Goal: Task Accomplishment & Management: Manage account settings

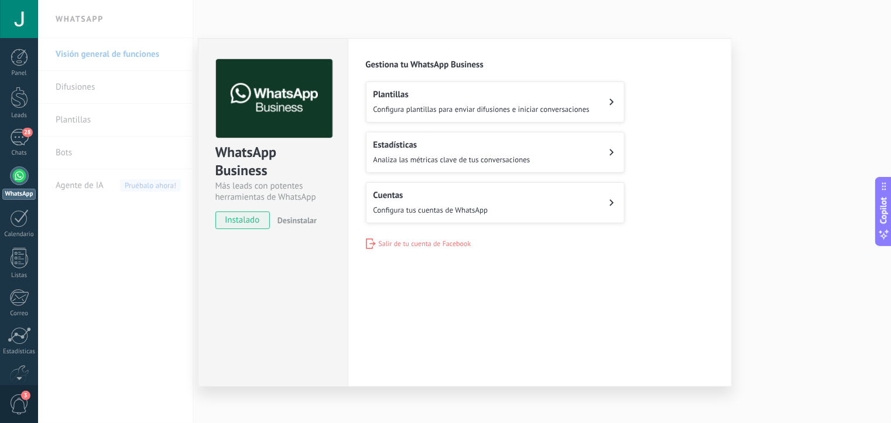
click at [440, 101] on div "Plantillas Configura plantillas para enviar difusiones e iniciar conversaciones" at bounding box center [482, 102] width 217 height 26
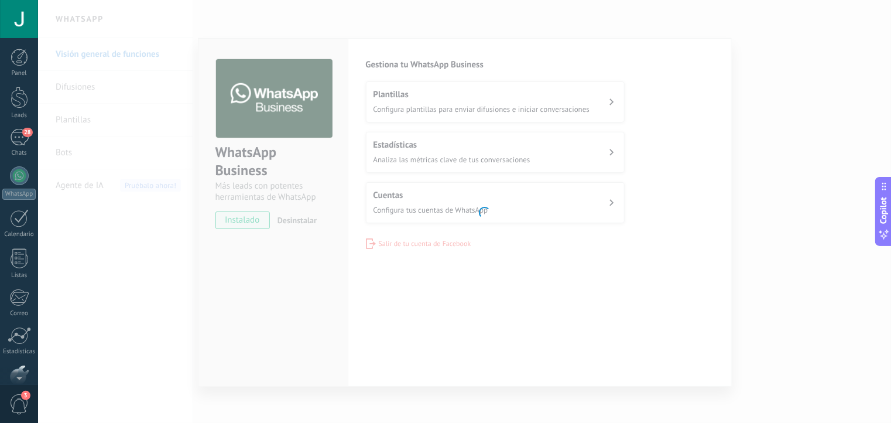
scroll to position [63, 0]
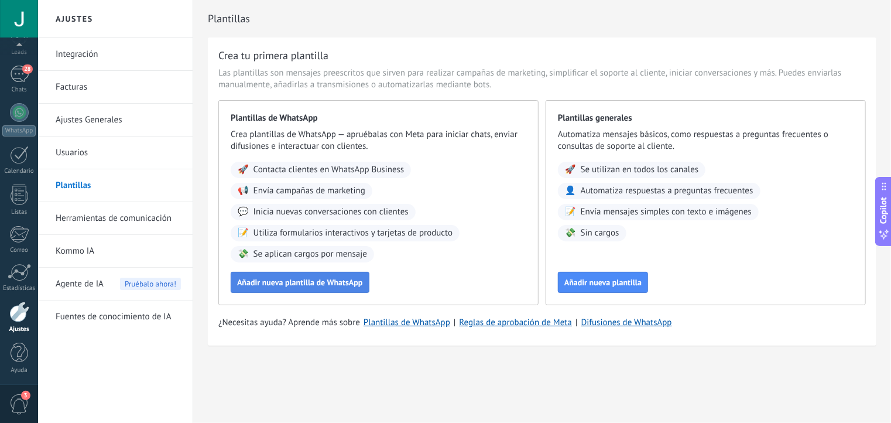
click at [274, 281] on span "Añadir nueva plantilla de WhatsApp" at bounding box center [300, 282] width 126 height 8
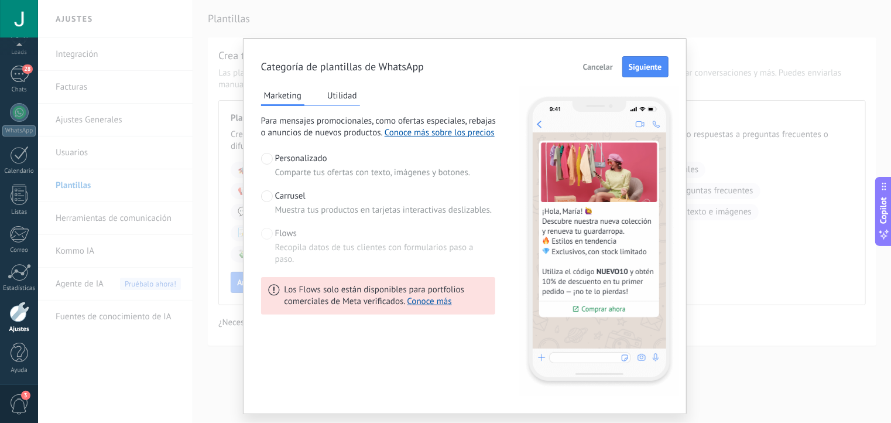
click at [340, 97] on button "Utilidad" at bounding box center [342, 96] width 36 height 18
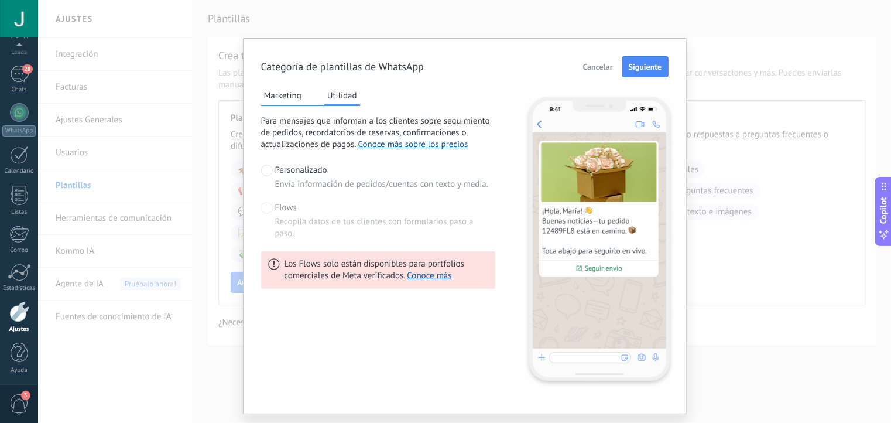
click at [283, 95] on button "Marketing" at bounding box center [282, 96] width 43 height 18
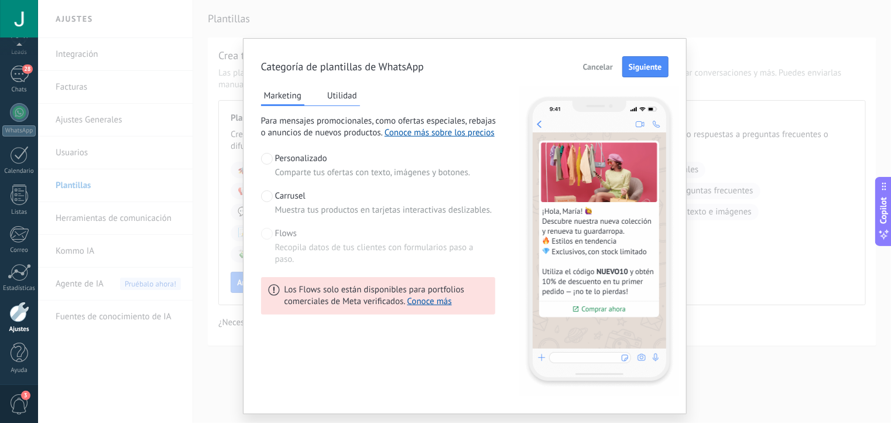
click at [494, 17] on div "Categoría de plantillas de WhatsApp Cancelar Siguiente Marketing Utilidad Para …" at bounding box center [464, 211] width 853 height 423
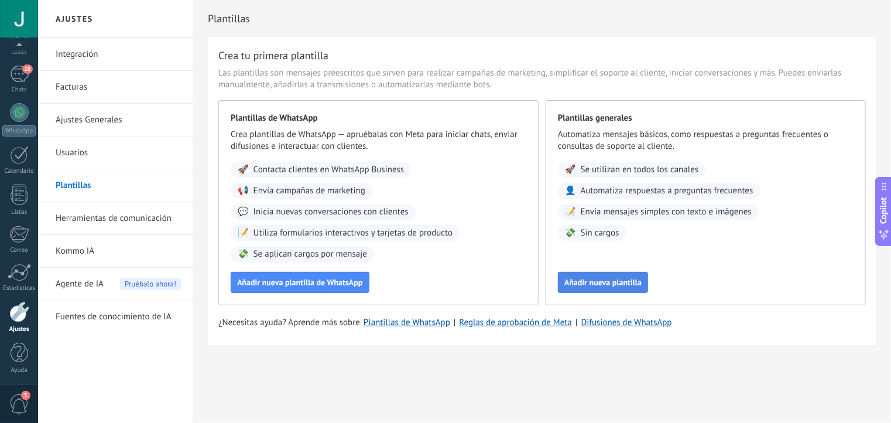
click at [593, 282] on span "Añadir nueva plantilla" at bounding box center [602, 282] width 77 height 8
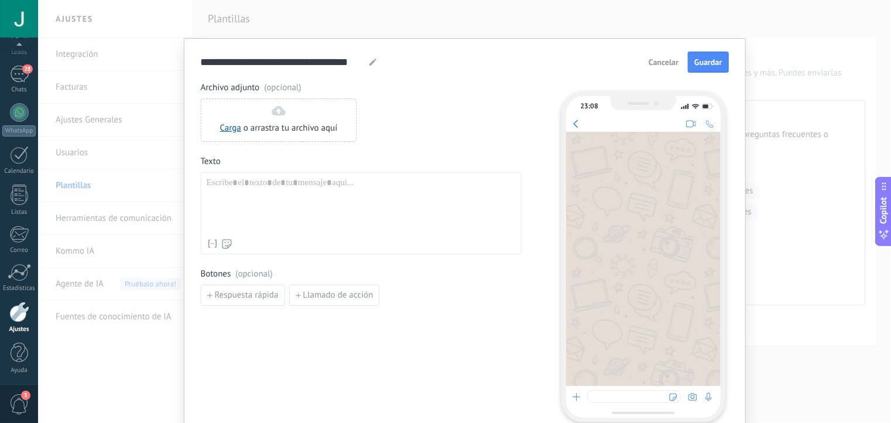
scroll to position [56, 0]
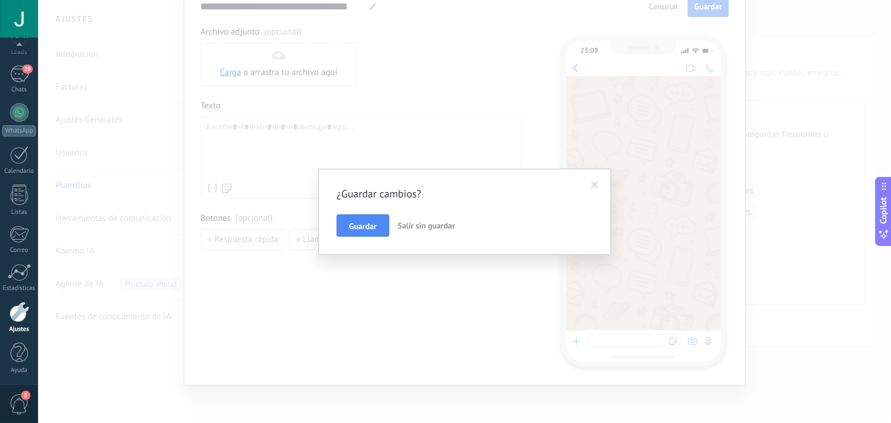
click at [408, 235] on button "Salir sin guardar" at bounding box center [427, 225] width 67 height 22
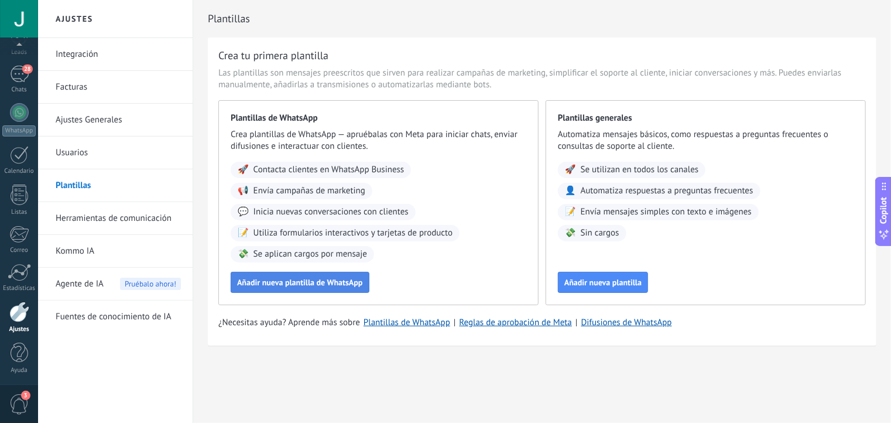
click at [336, 282] on span "Añadir nueva plantilla de WhatsApp" at bounding box center [300, 282] width 126 height 8
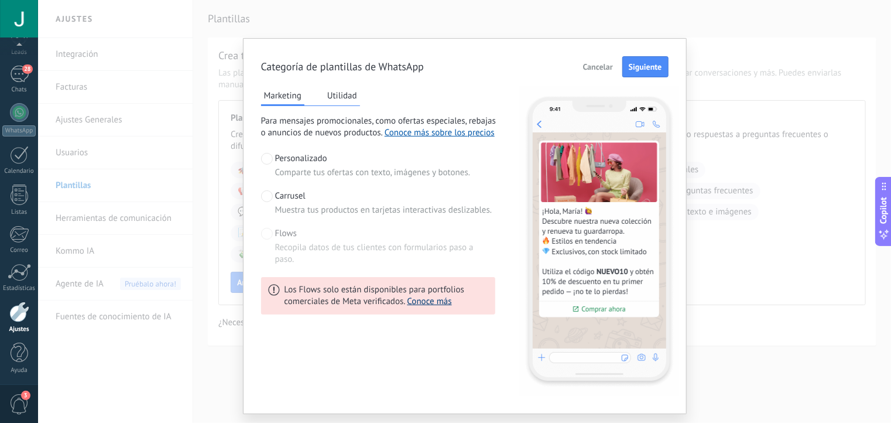
click at [422, 303] on link "Conoce más" at bounding box center [430, 301] width 45 height 11
click at [598, 66] on span "Cancelar" at bounding box center [598, 67] width 30 height 8
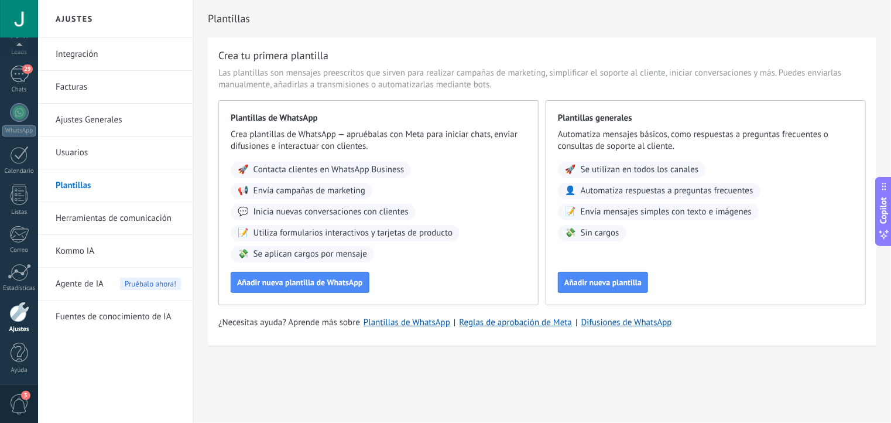
click at [81, 160] on link "Usuarios" at bounding box center [118, 152] width 125 height 33
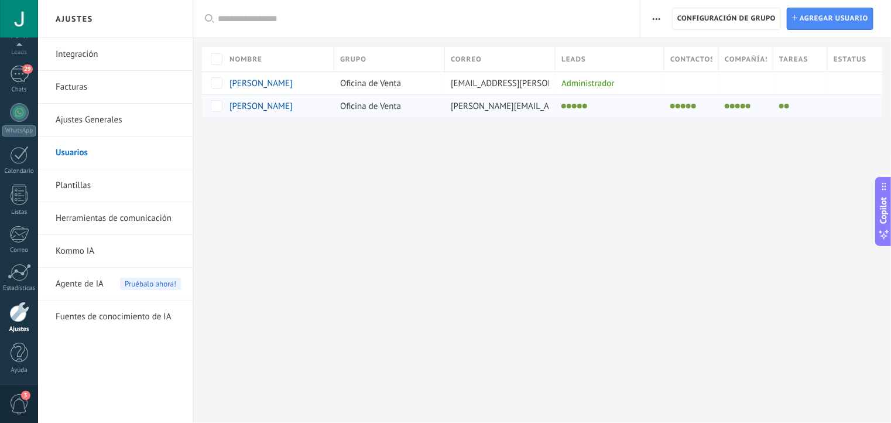
click at [502, 104] on span "[PERSON_NAME][EMAIL_ADDRESS][DOMAIN_NAME]" at bounding box center [549, 106] width 196 height 11
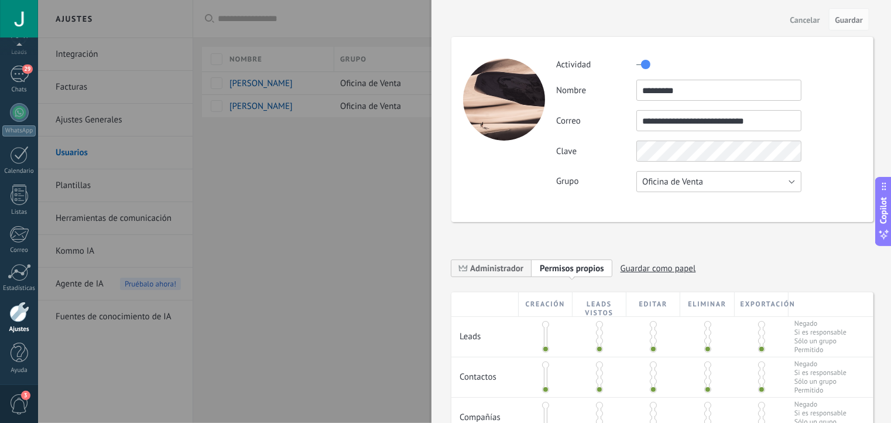
click at [663, 186] on span "Oficina de Venta" at bounding box center [672, 181] width 61 height 11
click at [564, 204] on div "**********" at bounding box center [662, 129] width 422 height 185
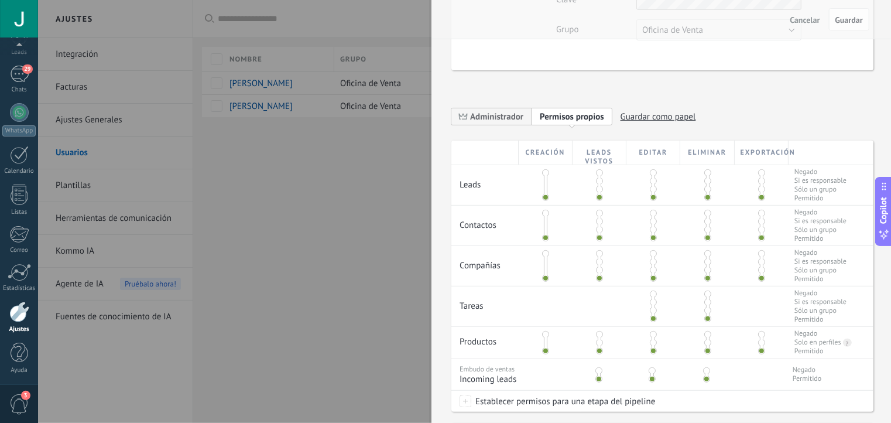
scroll to position [159, 0]
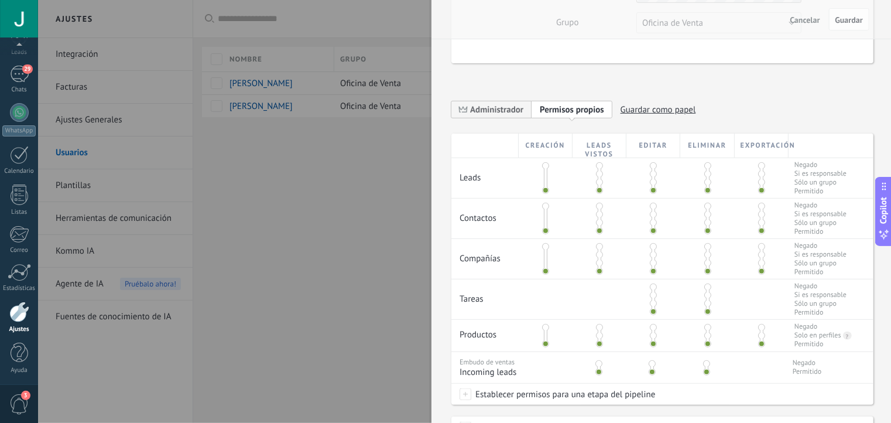
click at [655, 190] on span at bounding box center [653, 190] width 7 height 7
click at [652, 167] on span at bounding box center [653, 165] width 7 height 7
click at [758, 166] on span at bounding box center [761, 165] width 7 height 7
drag, startPoint x: 563, startPoint y: 251, endPoint x: 545, endPoint y: 247, distance: 18.0
click at [545, 247] on div at bounding box center [546, 259] width 54 height 40
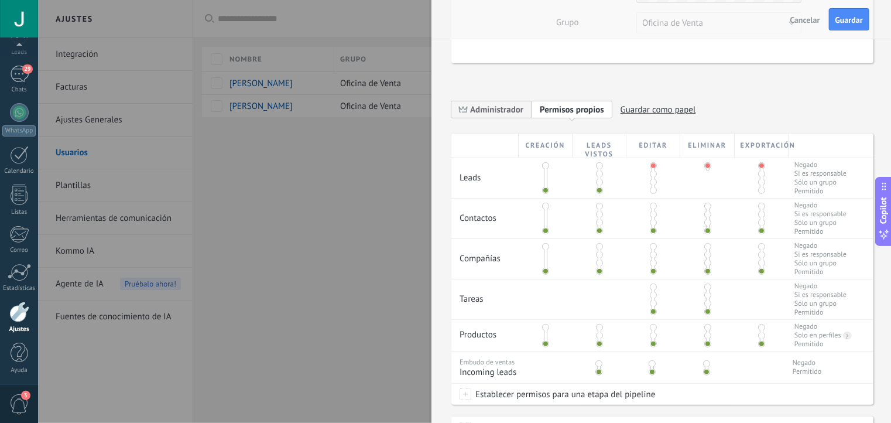
click at [542, 248] on span at bounding box center [545, 246] width 7 height 7
click at [651, 247] on span at bounding box center [653, 246] width 7 height 7
click at [762, 244] on span at bounding box center [761, 246] width 7 height 7
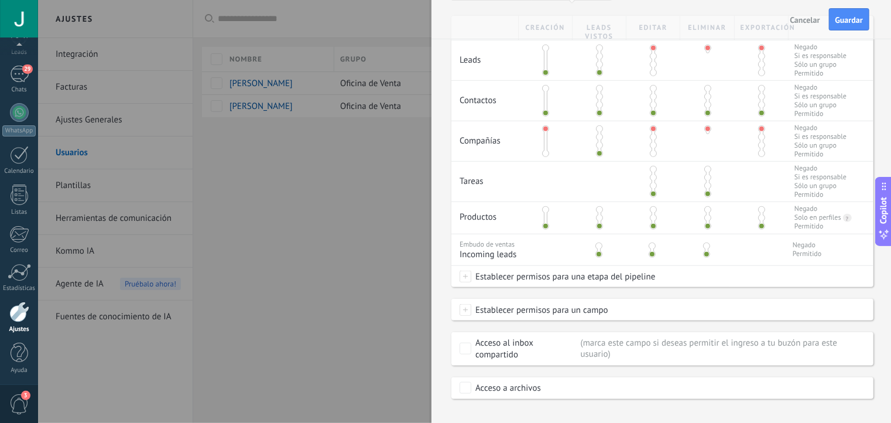
scroll to position [272, 0]
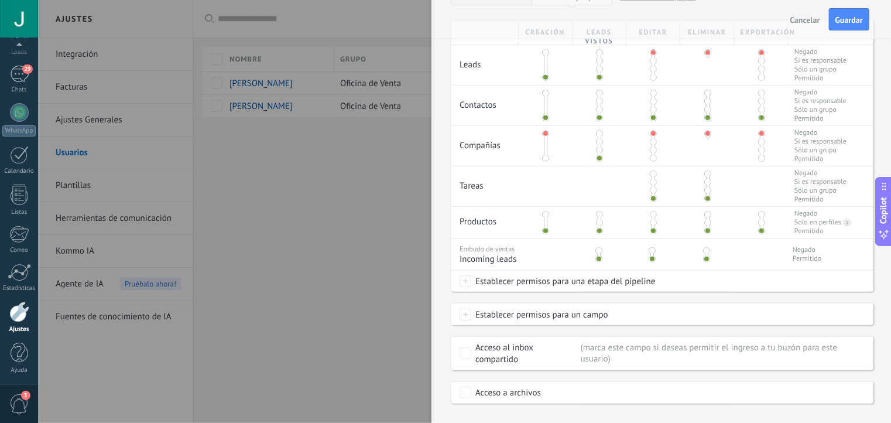
click at [489, 321] on span "Establecer permisos para un campo" at bounding box center [539, 314] width 137 height 21
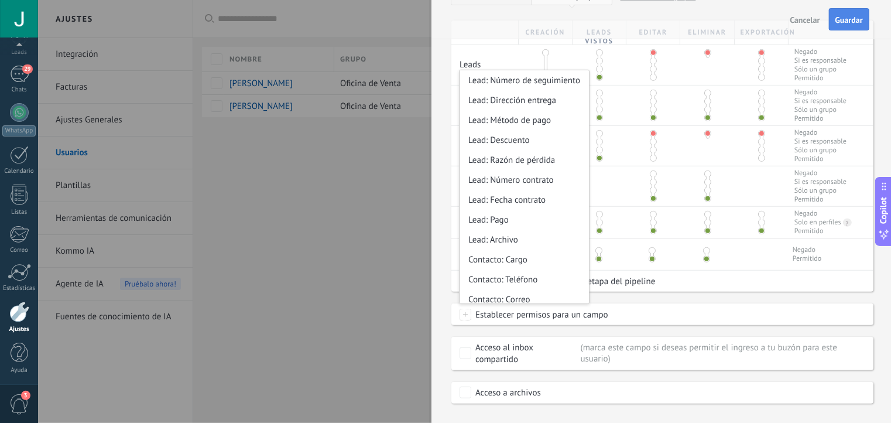
click at [847, 20] on span "Guardar" at bounding box center [850, 20] width 28 height 8
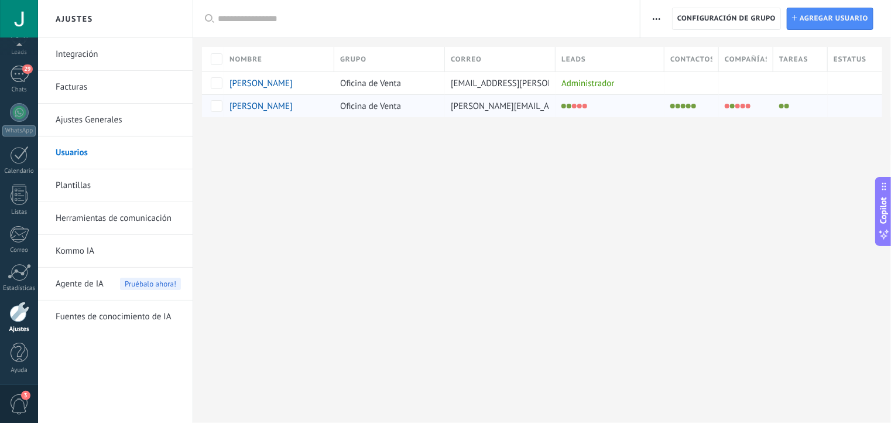
click at [696, 107] on div at bounding box center [689, 106] width 49 height 16
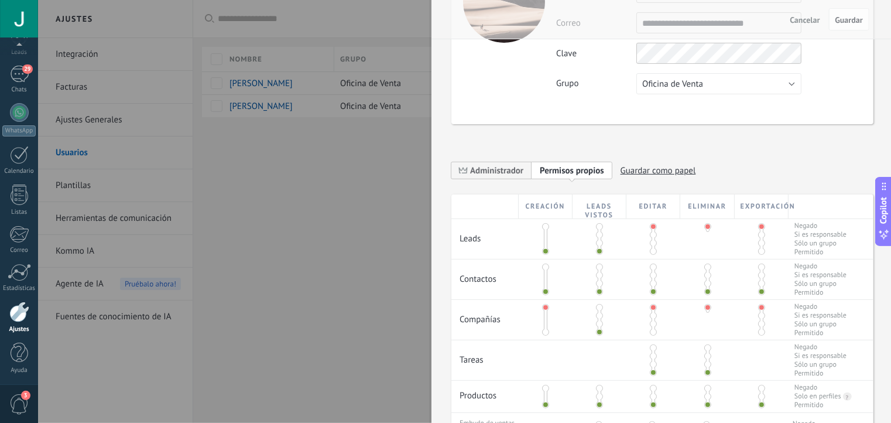
scroll to position [98, 0]
click at [388, 165] on div at bounding box center [445, 211] width 891 height 423
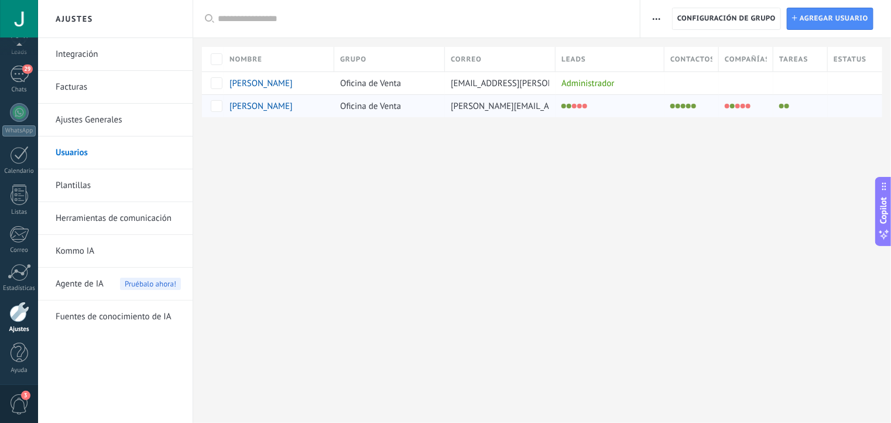
click at [690, 105] on li at bounding box center [688, 106] width 5 height 5
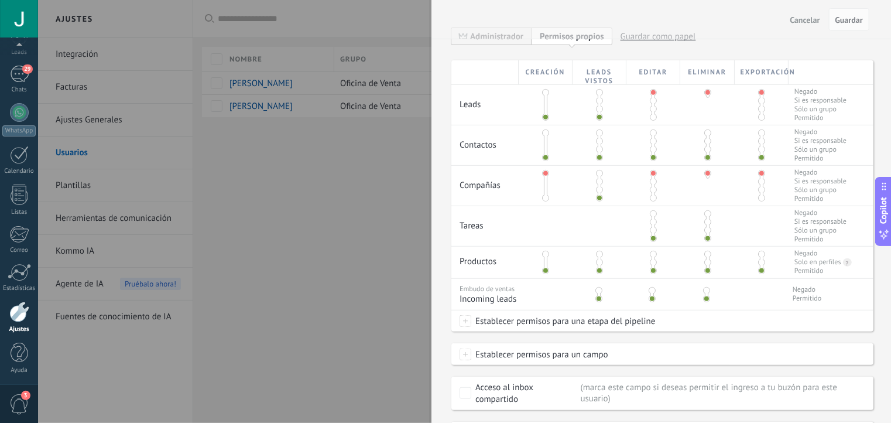
scroll to position [240, 0]
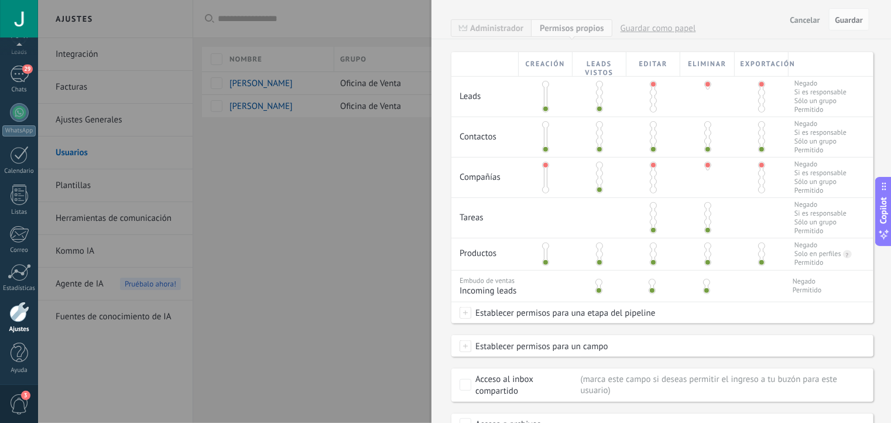
click at [761, 125] on span at bounding box center [761, 124] width 7 height 7
click at [706, 126] on span at bounding box center [707, 124] width 7 height 7
click at [836, 10] on button "Guardar" at bounding box center [849, 19] width 40 height 22
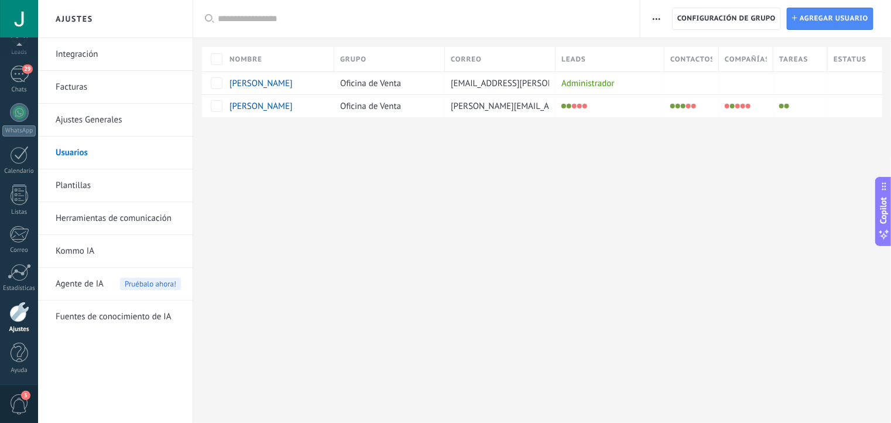
click at [92, 122] on link "Ajustes Generales" at bounding box center [118, 120] width 125 height 33
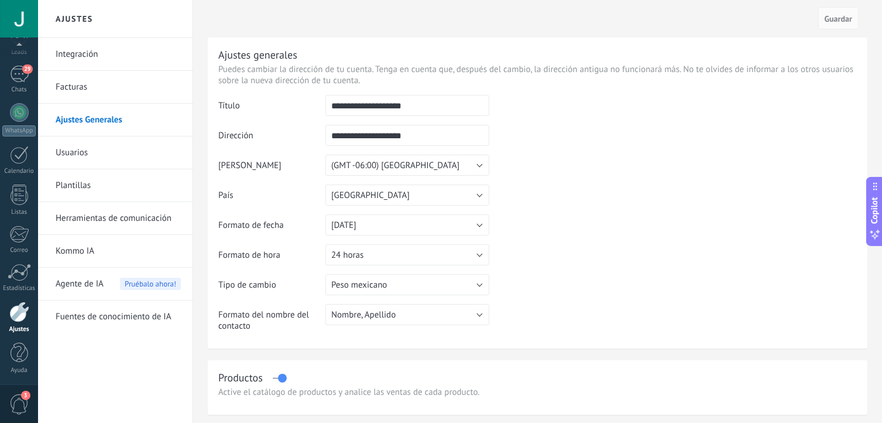
click at [419, 104] on input "**********" at bounding box center [408, 105] width 164 height 21
type input "*"
type input "**********"
click at [416, 128] on input "**********" at bounding box center [408, 135] width 164 height 21
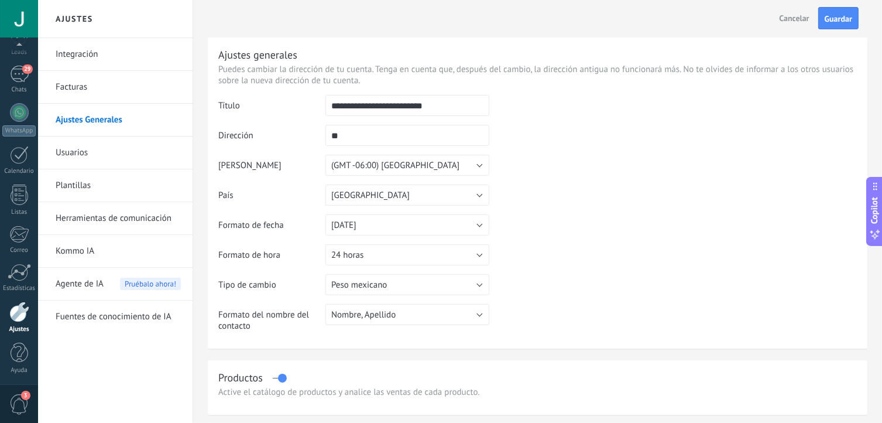
type input "*"
click at [832, 26] on button "Guardar" at bounding box center [839, 18] width 40 height 22
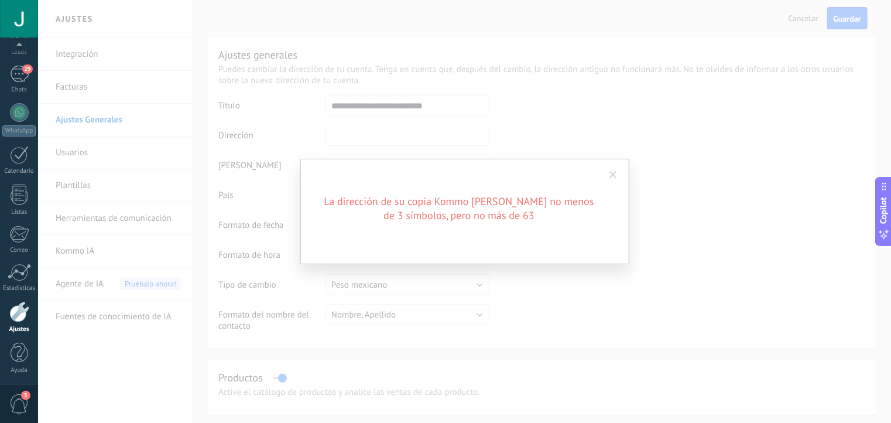
click at [616, 176] on span at bounding box center [614, 175] width 8 height 8
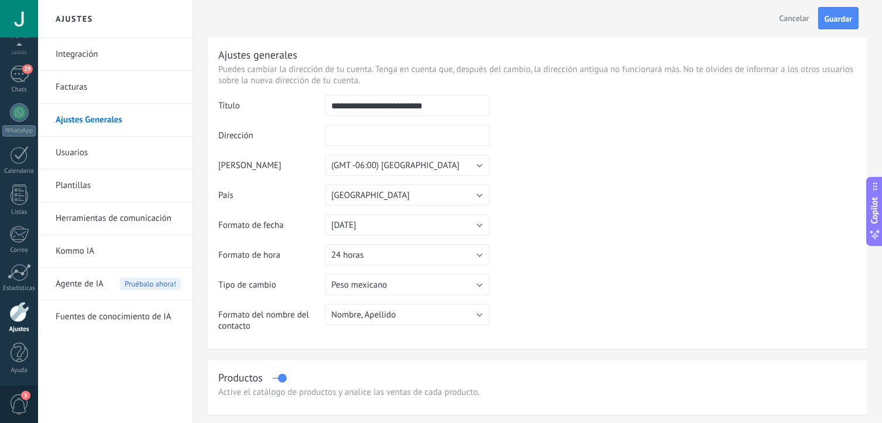
click at [788, 23] on span "Cancelar" at bounding box center [795, 18] width 30 height 11
type input "**********"
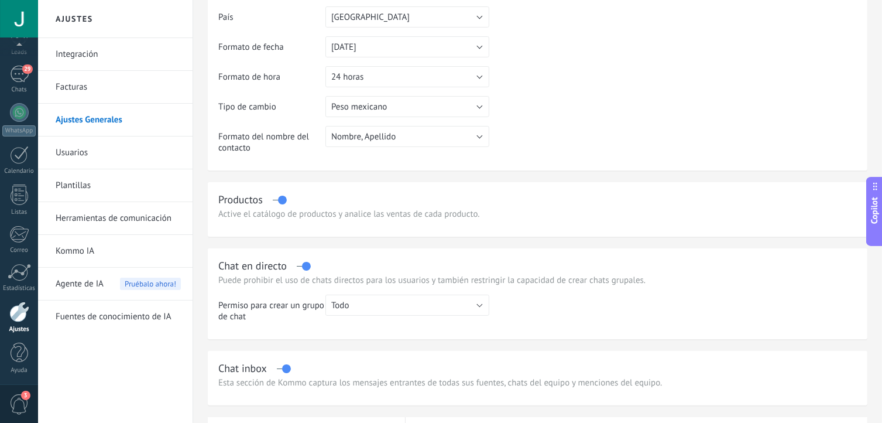
scroll to position [183, 0]
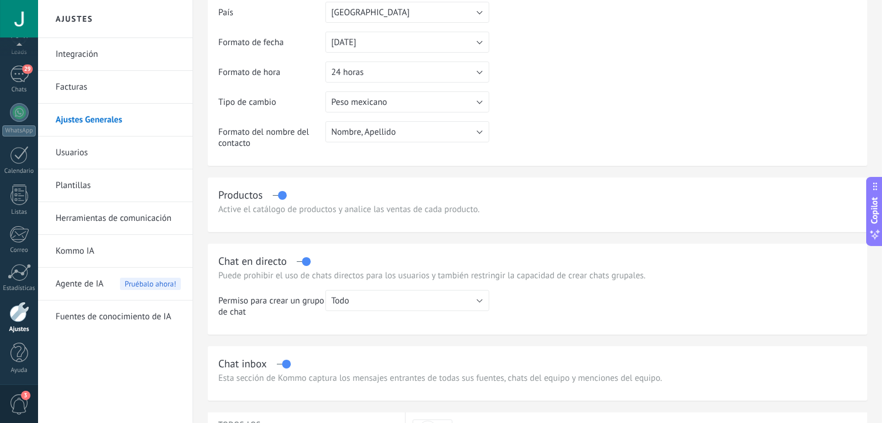
click at [263, 207] on div "Active el catálogo de productos y analice las ventas de cada producto." at bounding box center [537, 209] width 639 height 11
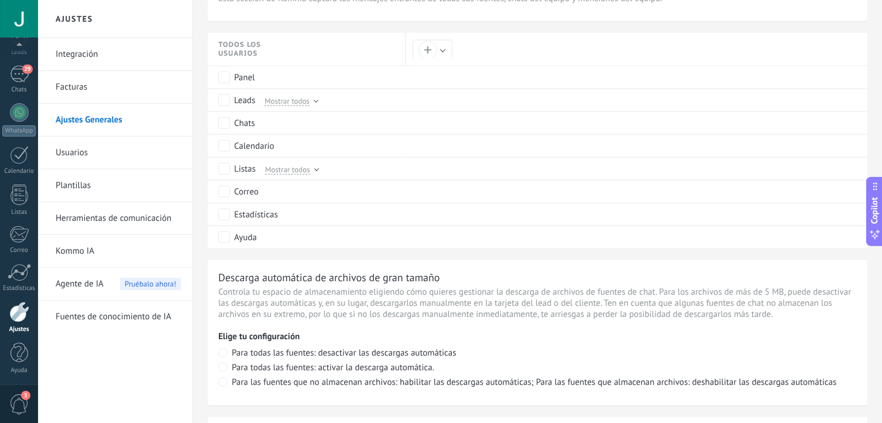
scroll to position [562, 0]
click at [77, 95] on link "Facturas" at bounding box center [118, 87] width 125 height 33
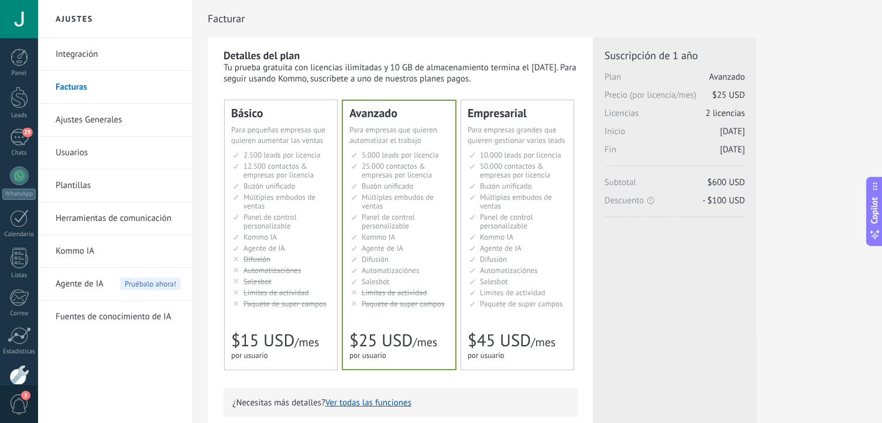
click at [132, 54] on link "Integración" at bounding box center [118, 54] width 125 height 33
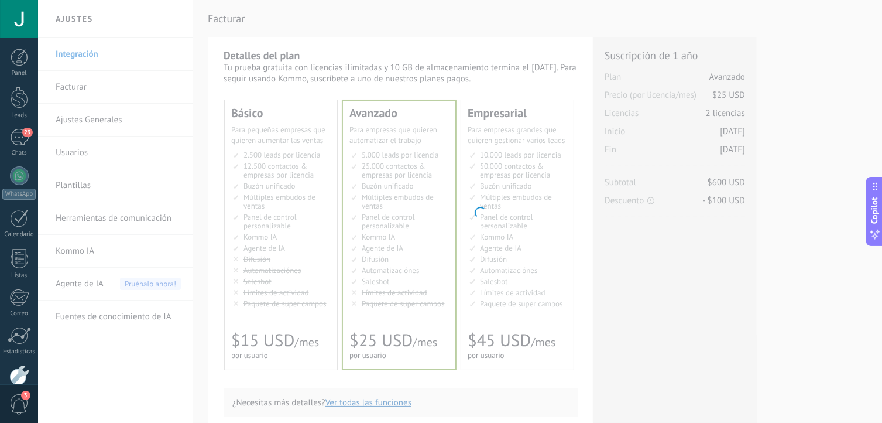
scroll to position [63, 0]
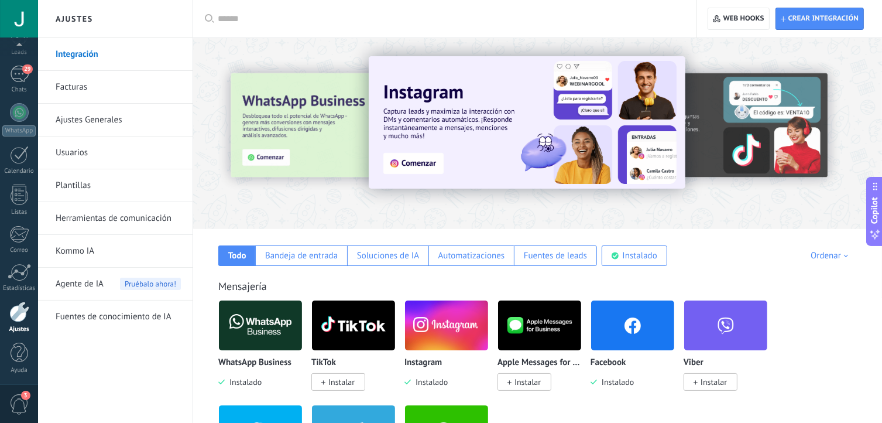
click at [98, 190] on link "Plantillas" at bounding box center [118, 185] width 125 height 33
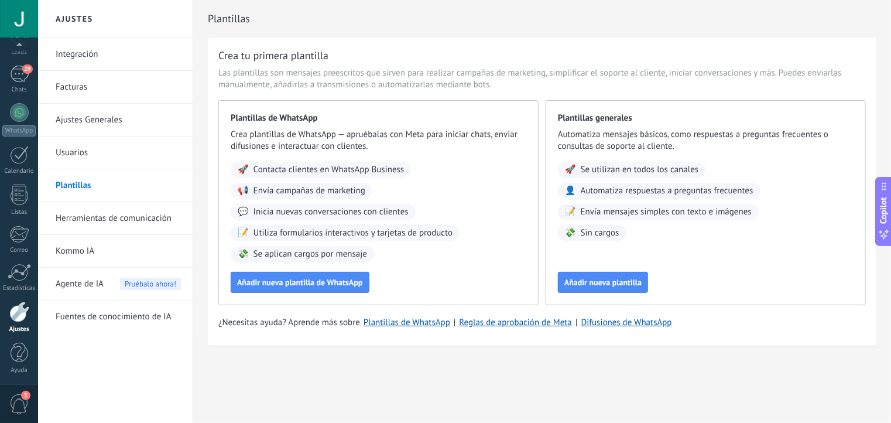
click at [98, 213] on link "Herramientas de comunicación" at bounding box center [118, 218] width 125 height 33
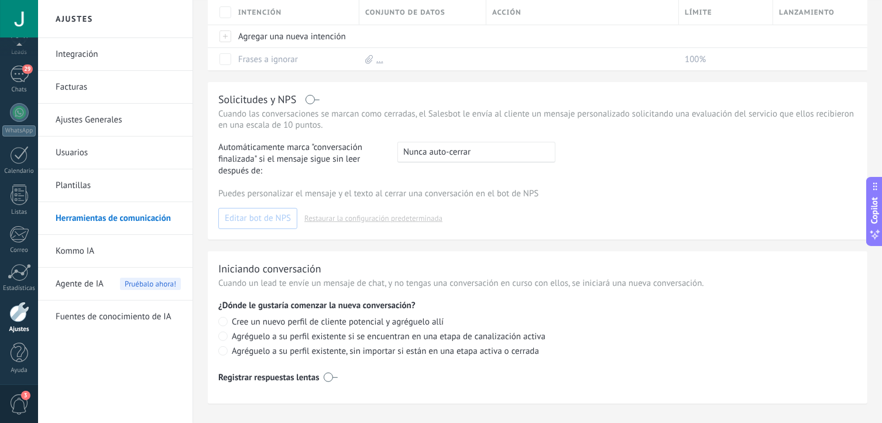
scroll to position [422, 0]
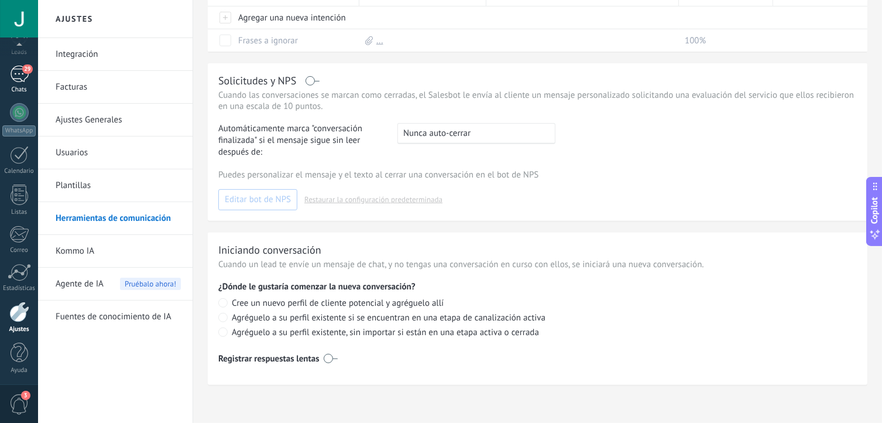
click at [23, 66] on div "29" at bounding box center [19, 74] width 19 height 17
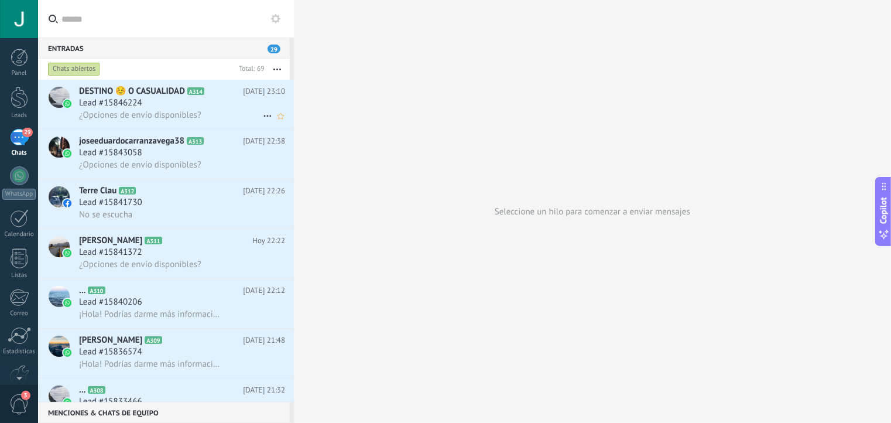
click at [264, 117] on use at bounding box center [268, 116] width 8 height 2
click at [214, 102] on div at bounding box center [445, 211] width 891 height 423
click at [178, 92] on span "DESTINO ☺️ O CASUALIDAD" at bounding box center [132, 91] width 106 height 12
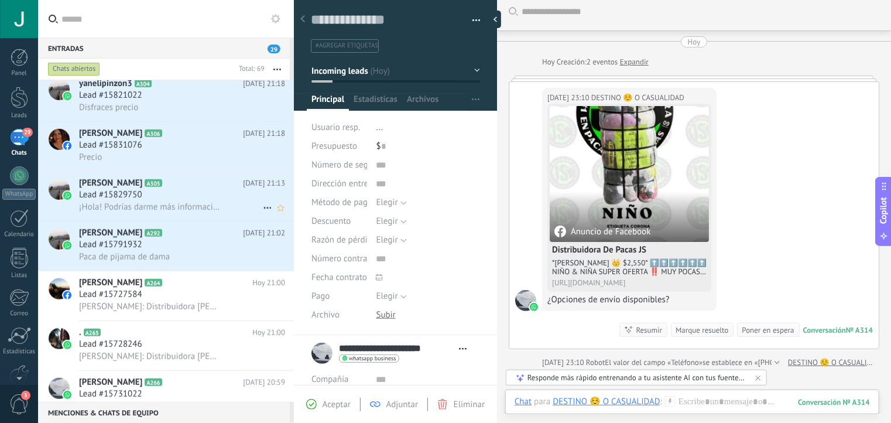
scroll to position [642, 0]
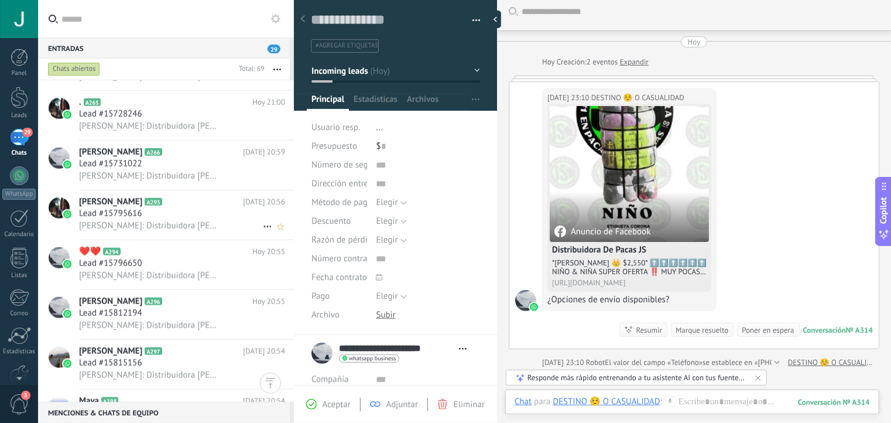
click at [150, 220] on div "Lead #15795616" at bounding box center [182, 214] width 206 height 12
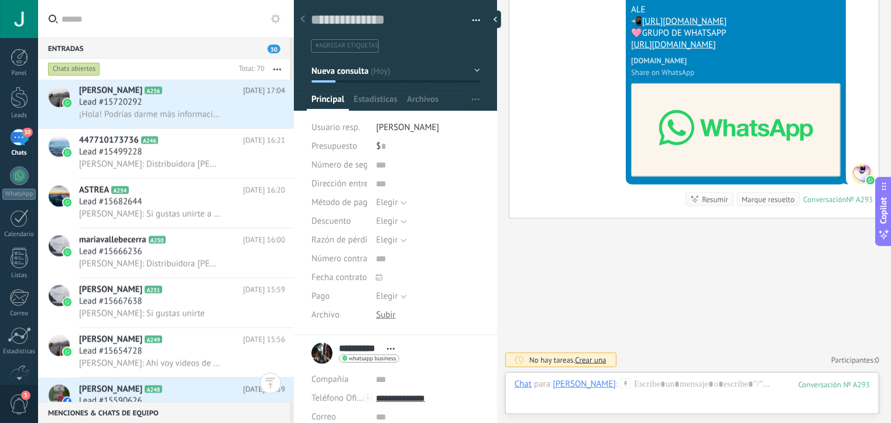
scroll to position [3139, 0]
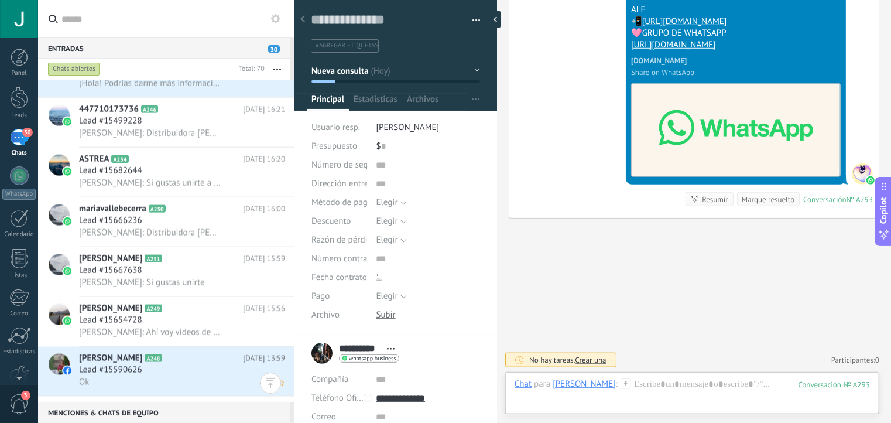
click at [190, 364] on h2 "Clayi Martinez A248" at bounding box center [161, 359] width 164 height 12
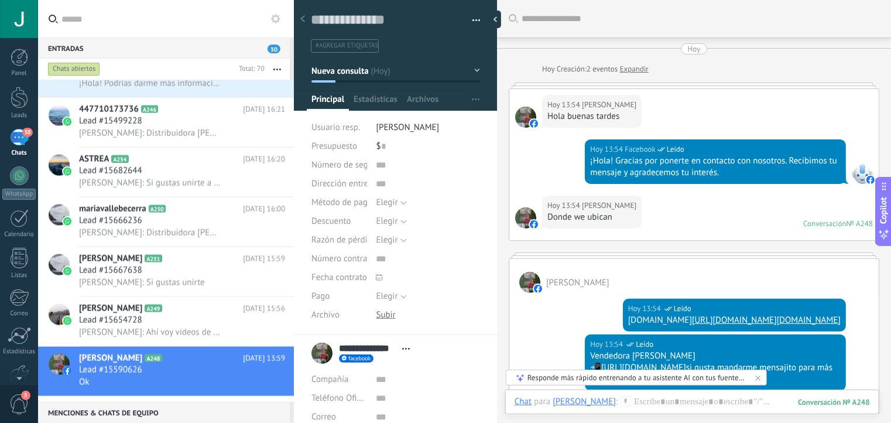
scroll to position [382, 0]
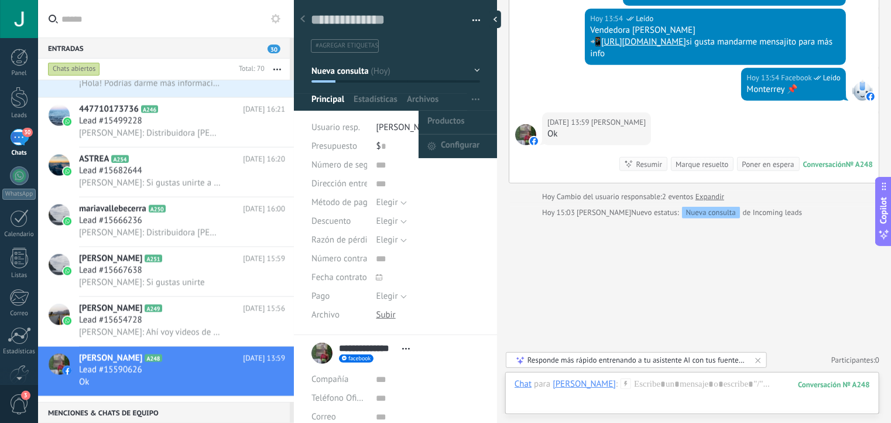
click at [472, 101] on span "button" at bounding box center [476, 99] width 8 height 22
click at [472, 100] on icon "button" at bounding box center [476, 99] width 8 height 2
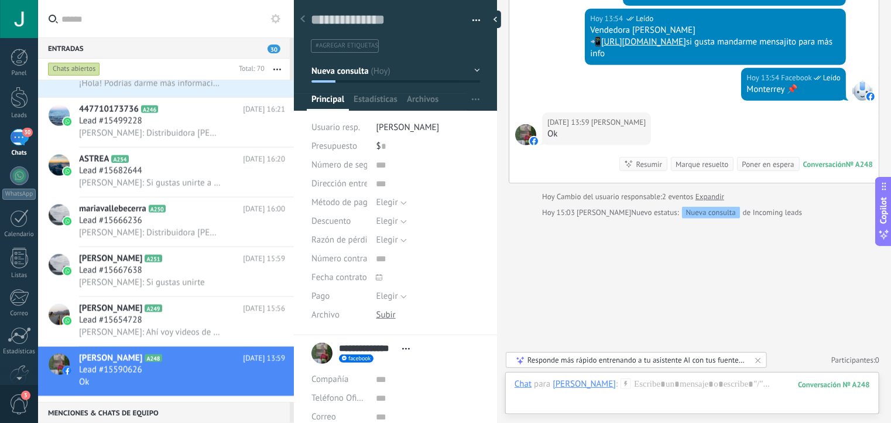
click at [372, 125] on div "Usuario resp. Juan" at bounding box center [396, 127] width 169 height 19
click at [381, 127] on span "[PERSON_NAME]" at bounding box center [407, 127] width 63 height 11
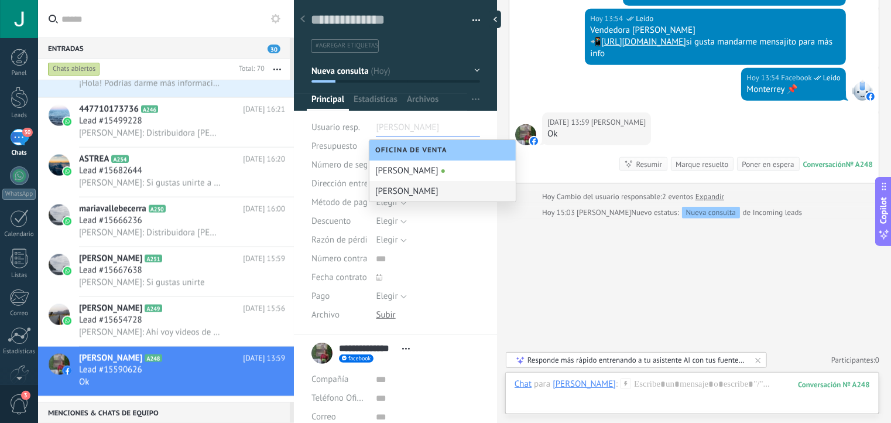
click at [439, 237] on div "Elegir Precio Calidad Cambio de opinión Sin respuesta Spam Elegir" at bounding box center [428, 240] width 104 height 19
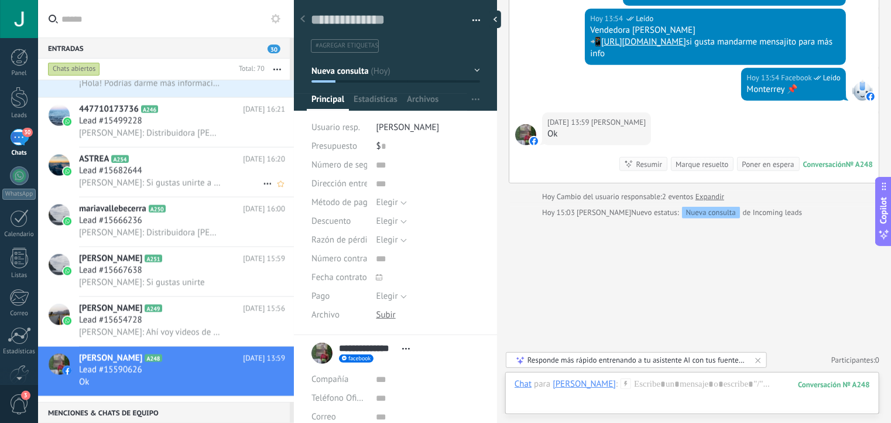
click at [102, 186] on span "Alejandra: Si gustas unirte a mi grupo de WhatsApp ahí público videos de todos …" at bounding box center [150, 182] width 142 height 11
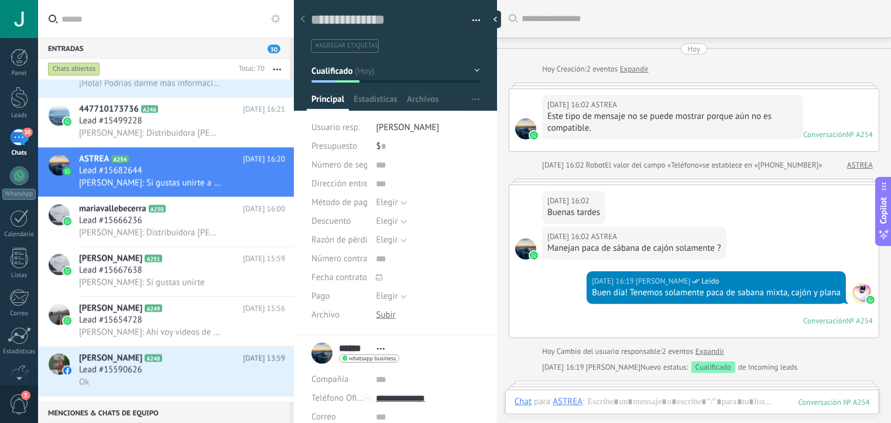
scroll to position [436, 0]
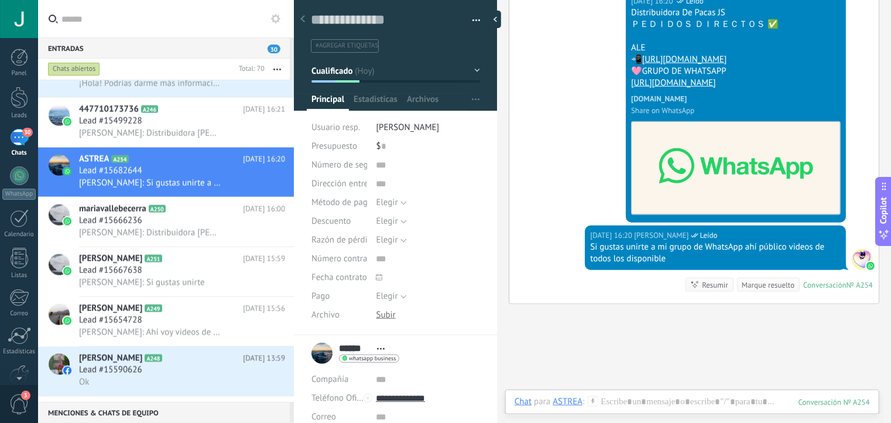
click at [403, 125] on span "[PERSON_NAME]" at bounding box center [407, 127] width 63 height 11
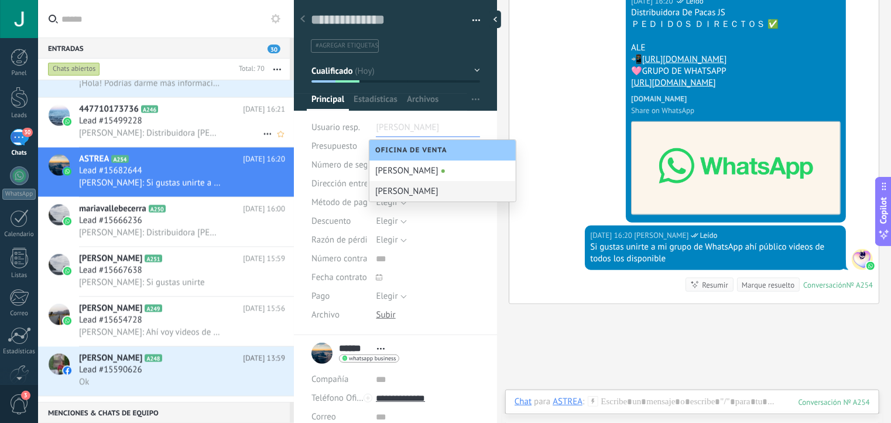
click at [286, 109] on div "447710173736 A246 Hoy 16:21 Lead #15499228 Alejandra: Distribuidora De Pacas JS…" at bounding box center [186, 122] width 215 height 49
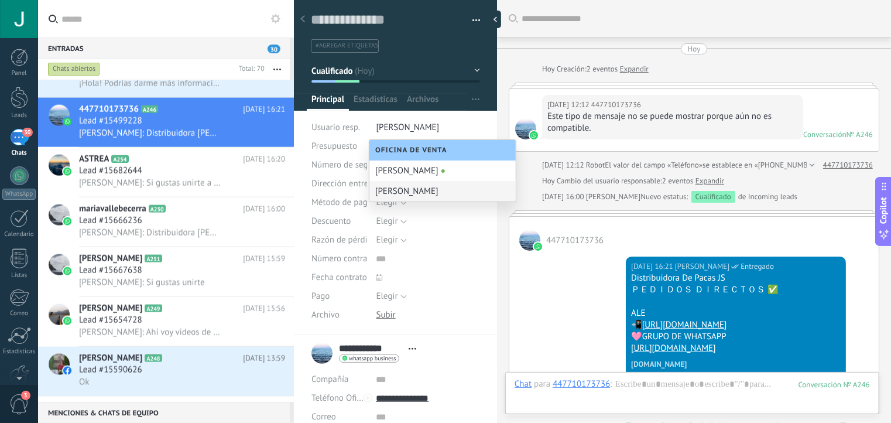
scroll to position [207, 0]
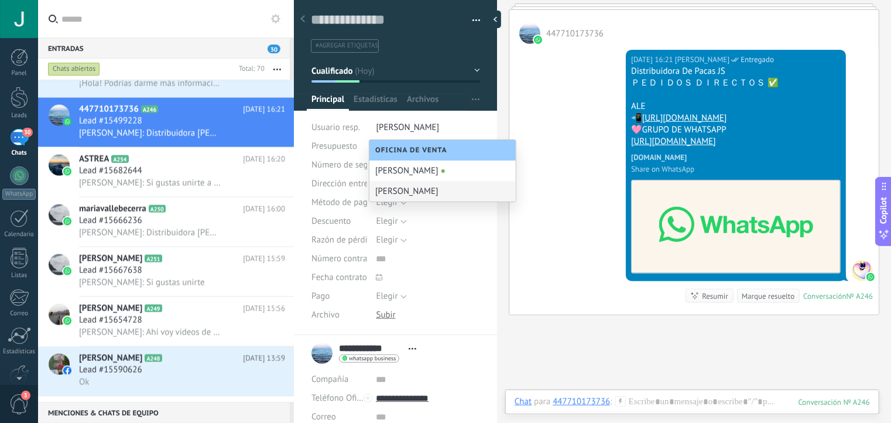
click at [306, 158] on div "Guardar y crear Imprimir Administrar etiquetas Exportar a excel" at bounding box center [396, 163] width 204 height 343
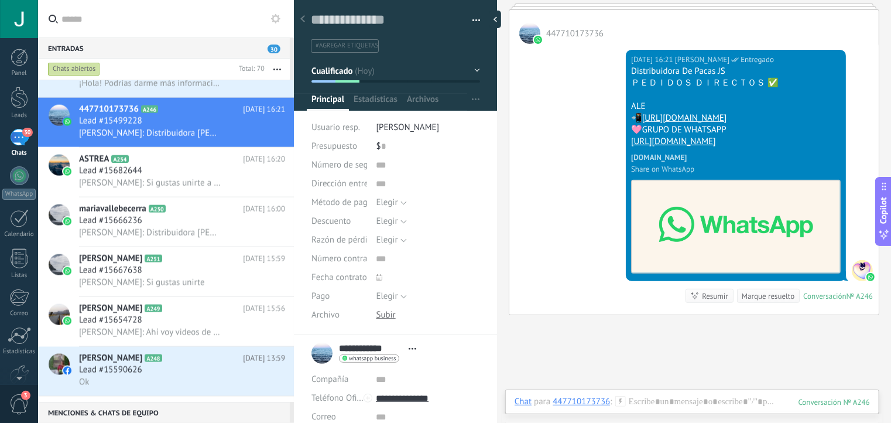
click at [372, 165] on div "Número de seguimiento" at bounding box center [396, 165] width 169 height 19
click at [346, 169] on span "Número de seguimiento" at bounding box center [357, 164] width 90 height 9
click at [368, 165] on div "Número de seguimiento" at bounding box center [396, 165] width 169 height 19
drag, startPoint x: 363, startPoint y: 164, endPoint x: 412, endPoint y: 171, distance: 49.1
click at [412, 171] on div "Número de seguimiento" at bounding box center [396, 165] width 169 height 19
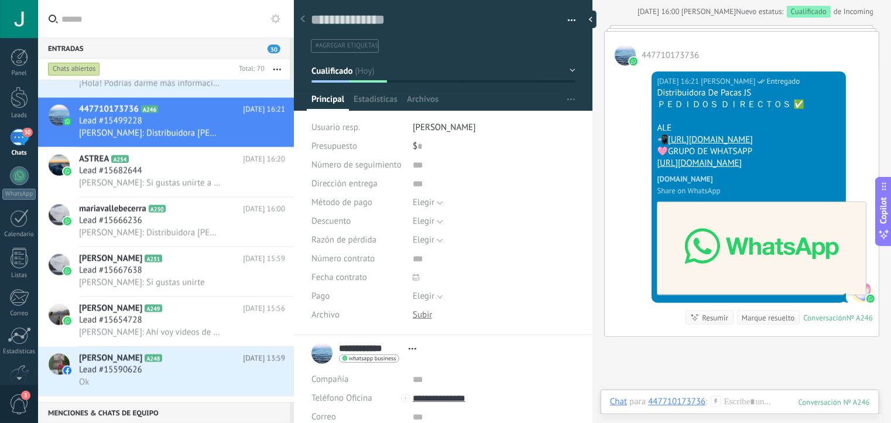
drag, startPoint x: 497, startPoint y: 45, endPoint x: 713, endPoint y: 63, distance: 216.9
click at [713, 63] on div "Guardar y crear Imprimir Administrar etiquetas" at bounding box center [592, 211] width 597 height 423
type textarea "**********"
click at [374, 96] on span "Estadísticas" at bounding box center [376, 102] width 44 height 17
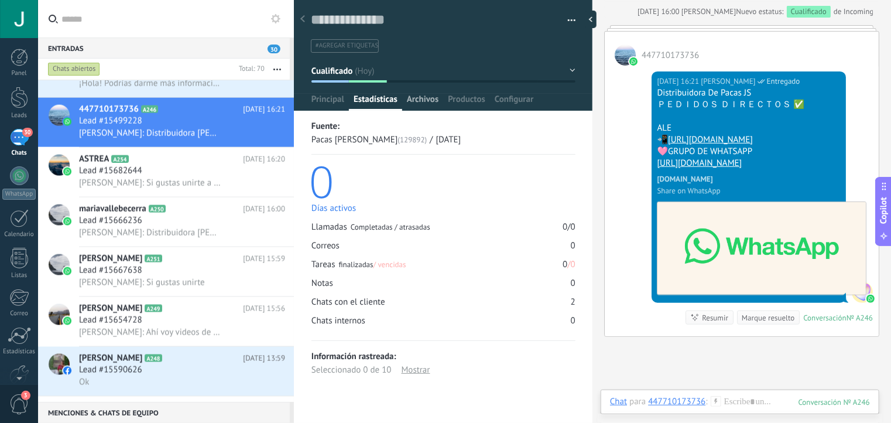
click at [421, 100] on span "Archivos" at bounding box center [423, 102] width 32 height 17
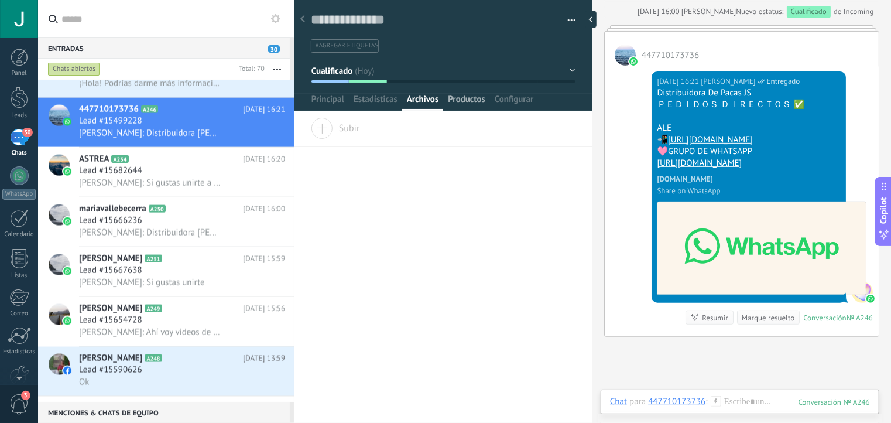
click at [477, 100] on span "Productos" at bounding box center [466, 102] width 37 height 17
click at [342, 122] on span "Instalar" at bounding box center [340, 126] width 59 height 16
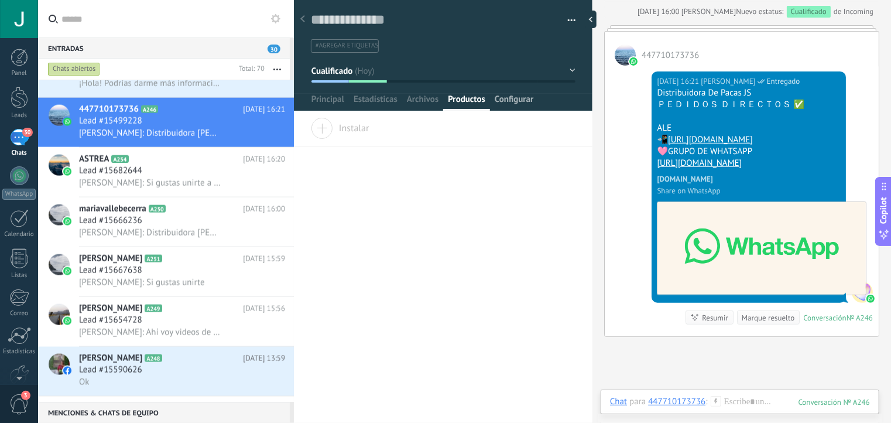
click at [504, 94] on span "Configurar" at bounding box center [514, 102] width 39 height 17
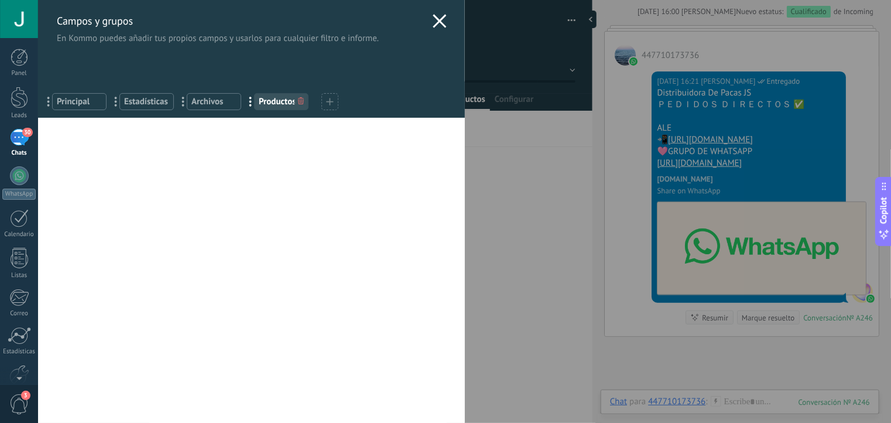
click at [438, 23] on use at bounding box center [439, 20] width 13 height 13
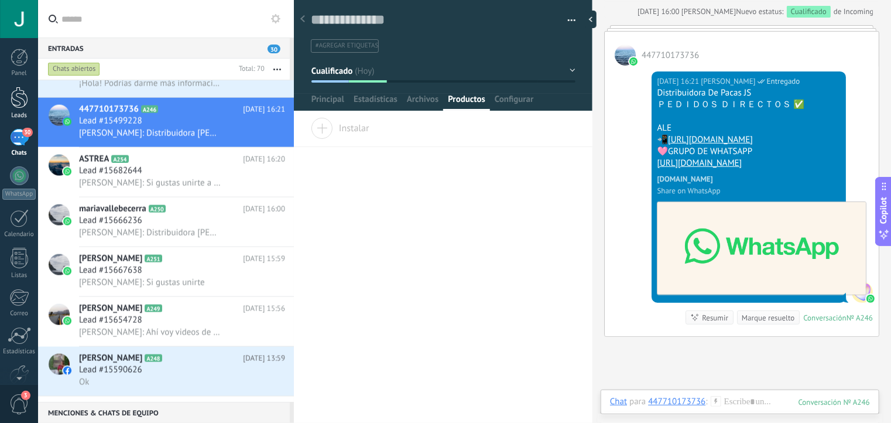
click at [16, 107] on div at bounding box center [20, 98] width 18 height 22
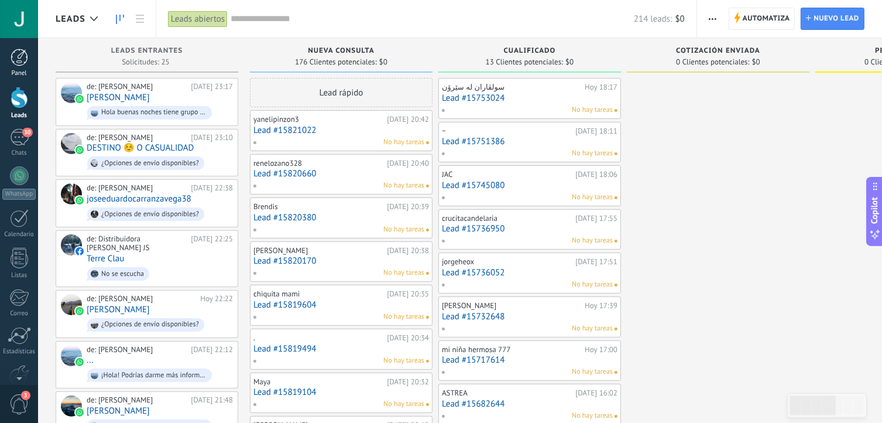
click at [29, 63] on link "Panel" at bounding box center [19, 63] width 38 height 29
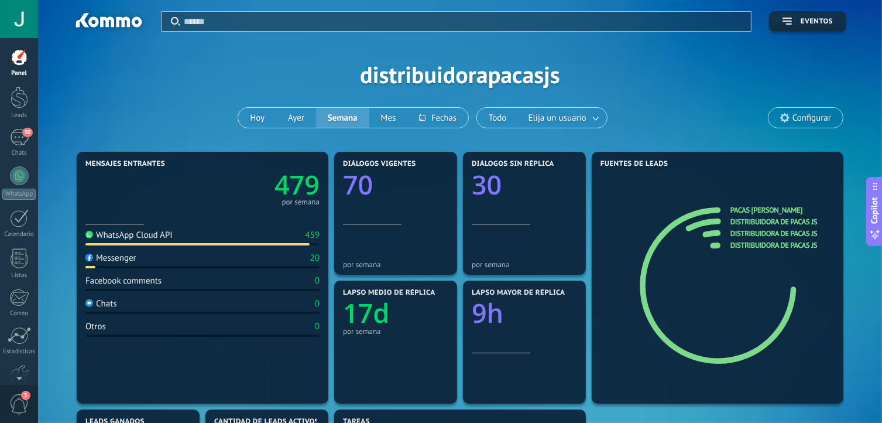
click at [13, 22] on div at bounding box center [19, 19] width 38 height 38
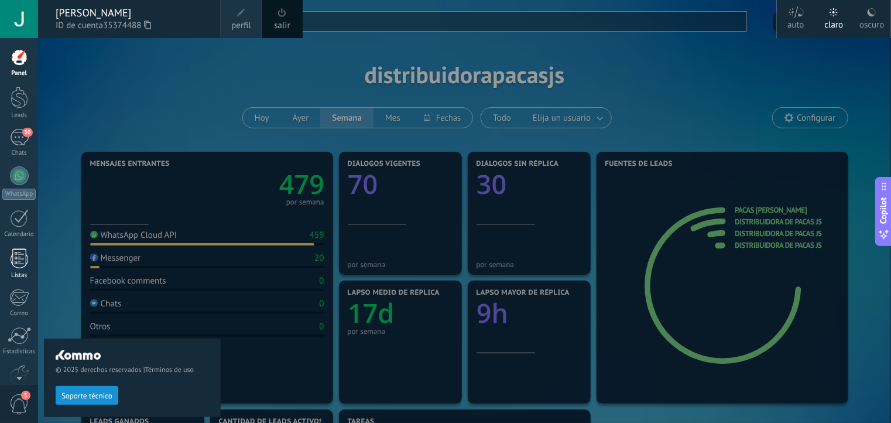
click at [26, 258] on div at bounding box center [20, 258] width 18 height 20
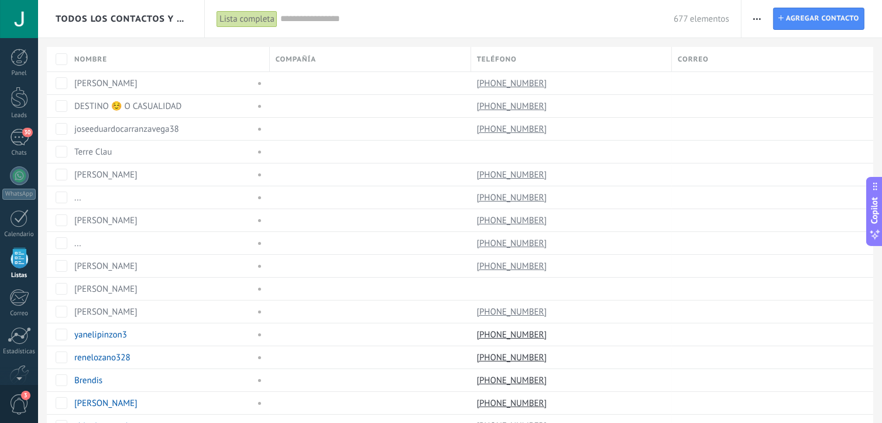
scroll to position [63, 0]
click at [22, 320] on div at bounding box center [19, 312] width 20 height 20
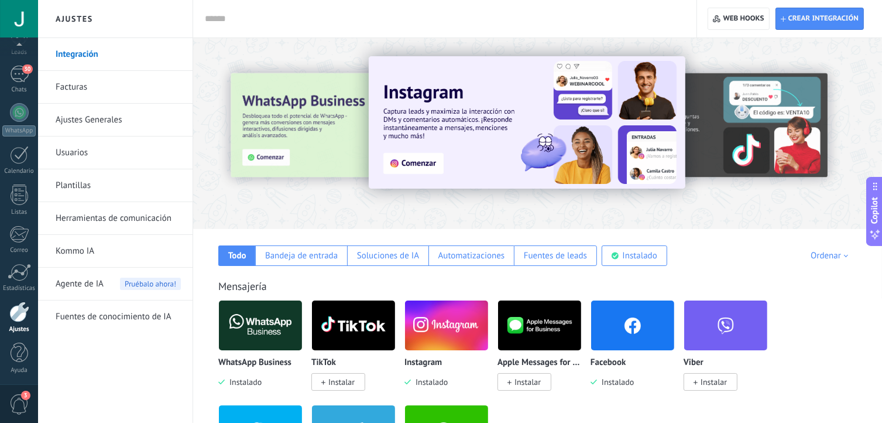
click at [96, 182] on link "Plantillas" at bounding box center [118, 185] width 125 height 33
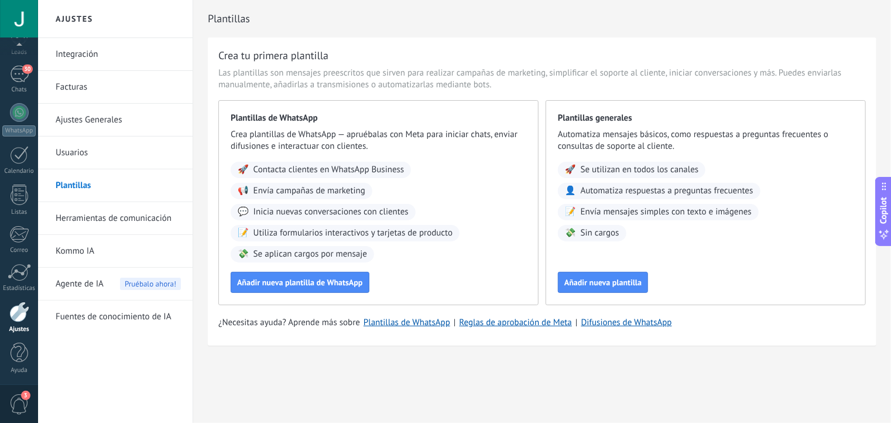
click at [93, 222] on link "Herramientas de comunicación" at bounding box center [118, 218] width 125 height 33
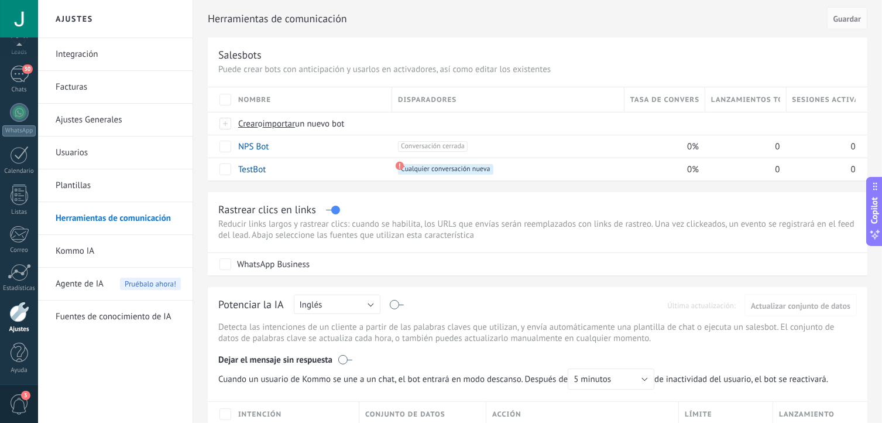
click at [116, 247] on link "Kommo IA" at bounding box center [118, 251] width 125 height 33
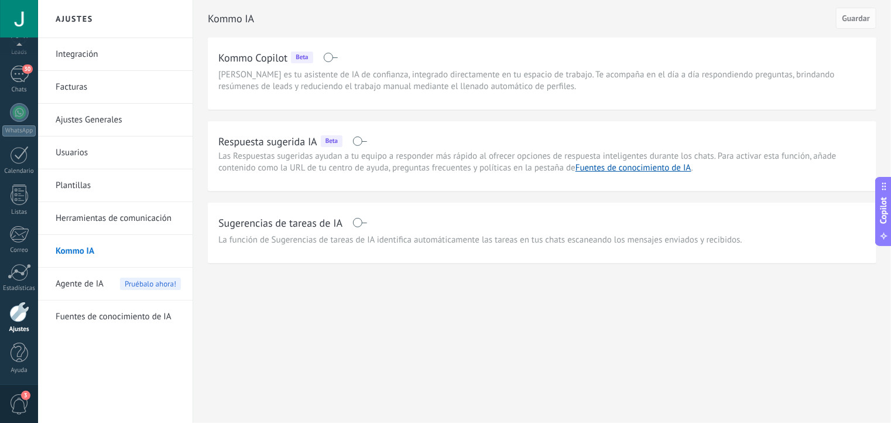
click at [354, 140] on span at bounding box center [360, 140] width 15 height 9
click at [354, 225] on span at bounding box center [360, 222] width 15 height 9
click at [857, 20] on span "Guardar" at bounding box center [857, 18] width 28 height 8
click at [77, 290] on span "Agente de IA" at bounding box center [80, 284] width 48 height 33
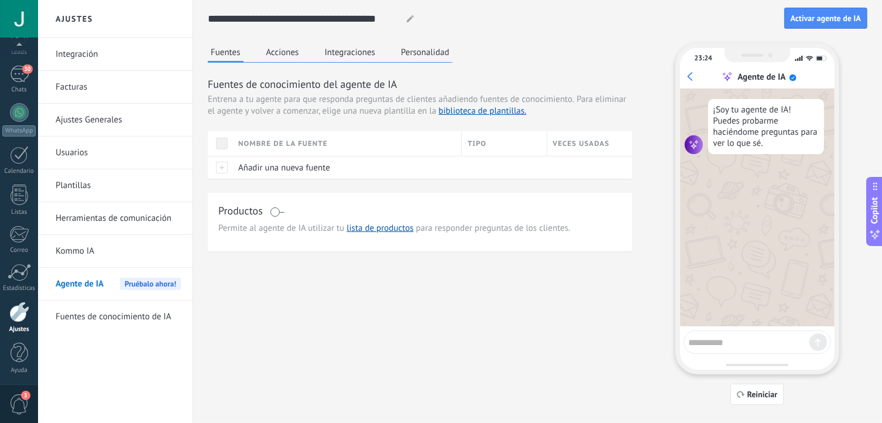
click at [747, 363] on div "23:24 Agente de IA ¡Soy tu agente de IA! Puedes probarme haciéndome preguntas p…" at bounding box center [758, 208] width 164 height 331
click at [731, 345] on textarea at bounding box center [749, 340] width 121 height 15
click at [782, 16] on div "**********" at bounding box center [496, 19] width 577 height 22
click at [787, 16] on button "Activar agente de IA" at bounding box center [826, 18] width 83 height 21
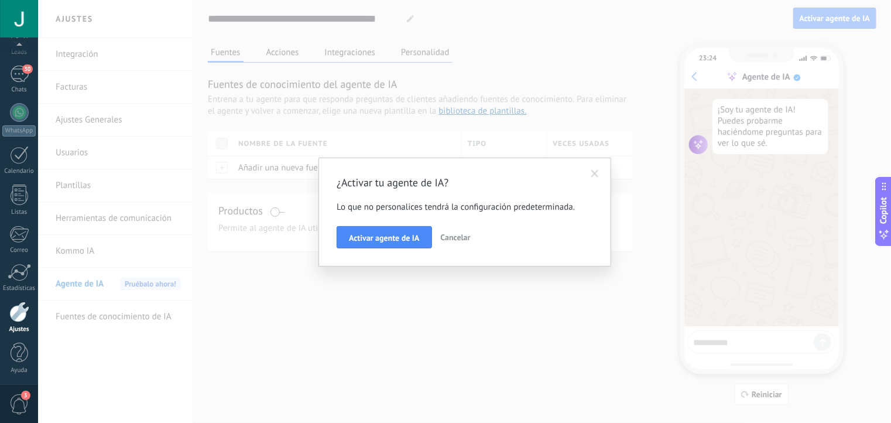
click at [457, 235] on span "Cancelar" at bounding box center [456, 237] width 30 height 11
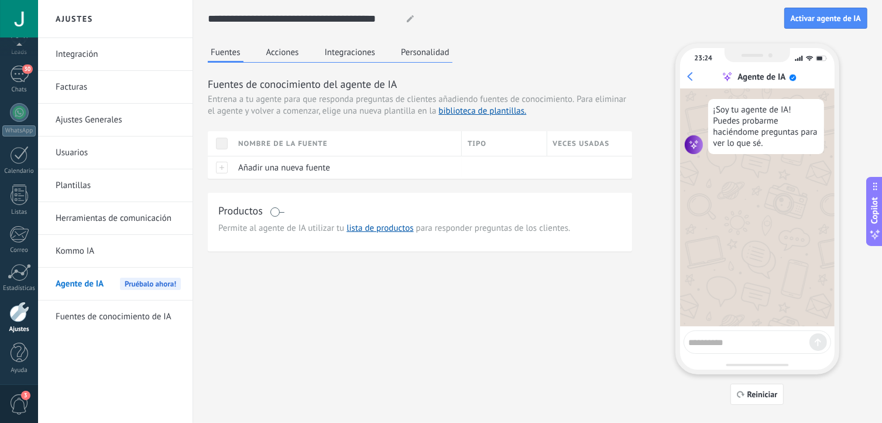
click at [280, 57] on button "Acciones" at bounding box center [283, 52] width 39 height 18
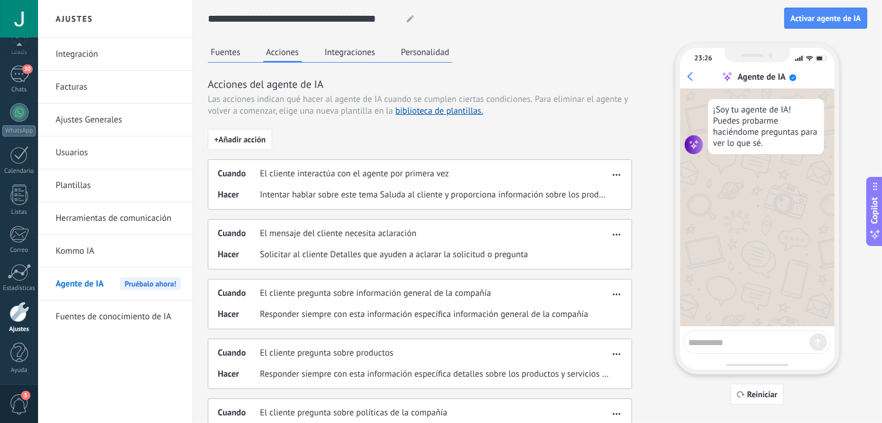
click at [356, 51] on button "Integraciones" at bounding box center [350, 52] width 57 height 18
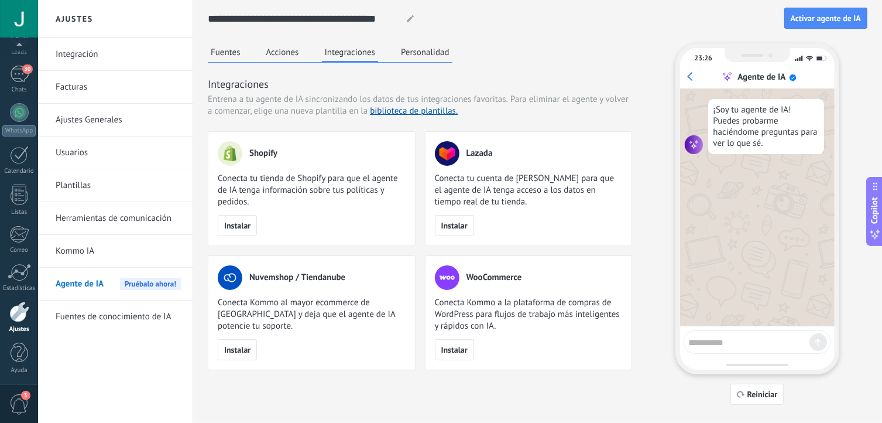
click at [438, 47] on button "Personalidad" at bounding box center [425, 52] width 54 height 18
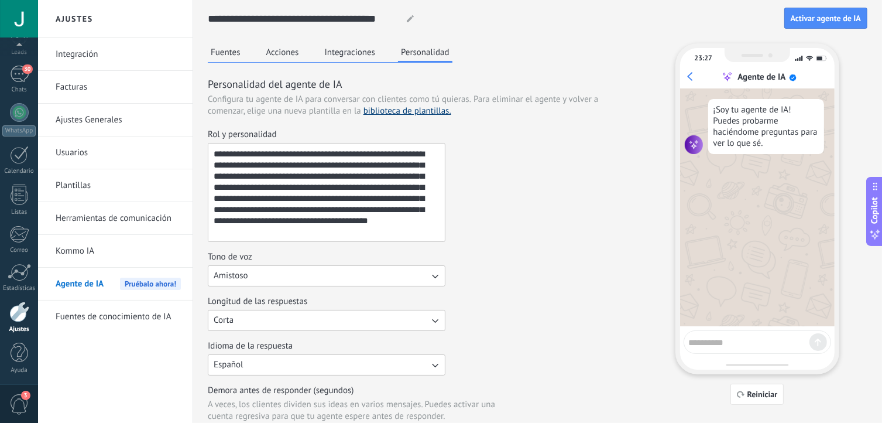
click at [436, 111] on link "biblioteca de plantillas." at bounding box center [408, 110] width 88 height 11
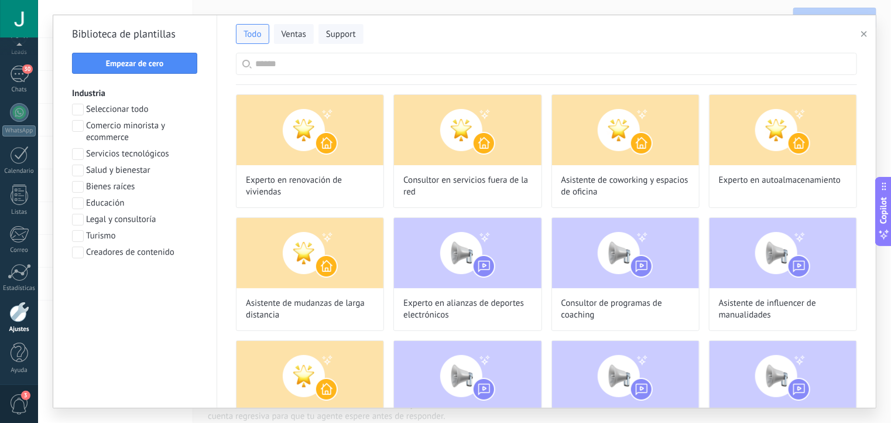
click at [79, 122] on span at bounding box center [78, 126] width 12 height 12
click at [95, 282] on span "Aplicar" at bounding box center [134, 283] width 113 height 8
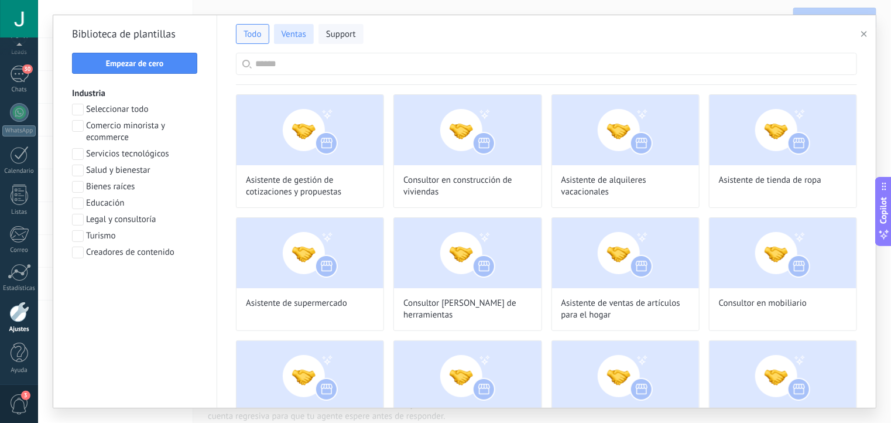
click at [303, 32] on span "Ventas" at bounding box center [294, 35] width 25 height 12
click at [345, 40] on button "Support" at bounding box center [341, 34] width 45 height 20
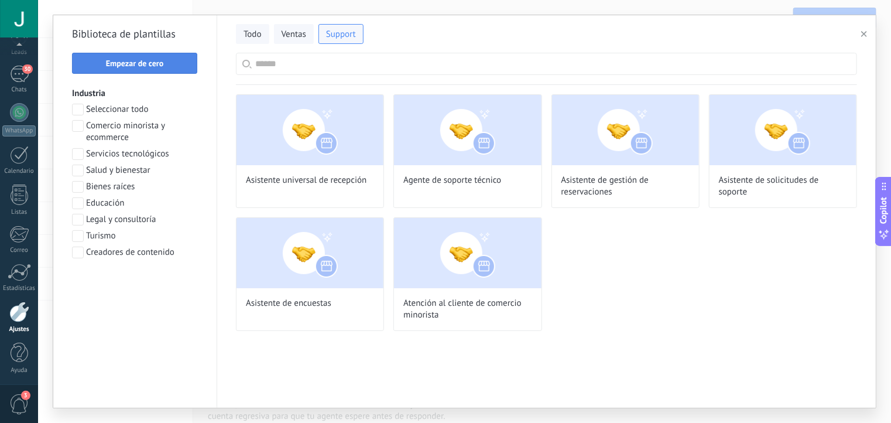
click at [147, 59] on span "Empezar de cero" at bounding box center [135, 63] width 58 height 8
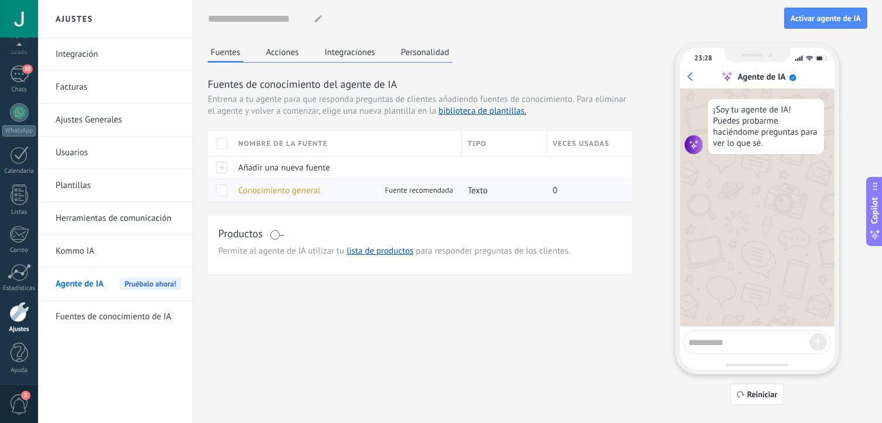
click at [242, 189] on span "Conocimiento general" at bounding box center [279, 190] width 83 height 11
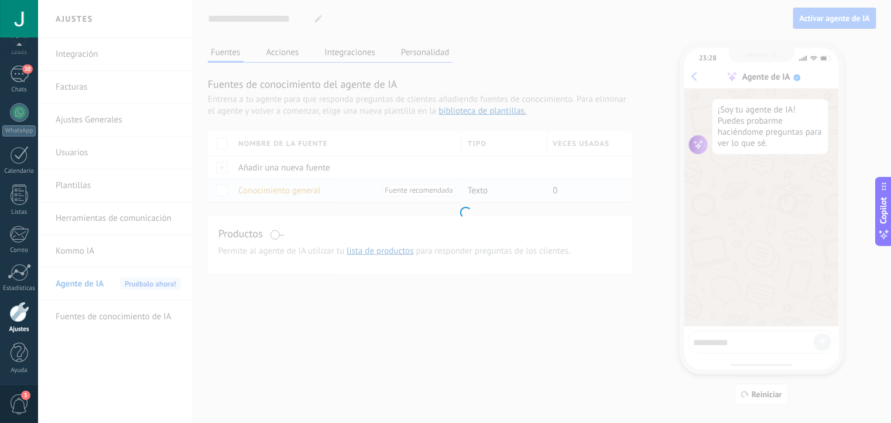
type input "**********"
type textarea "**********"
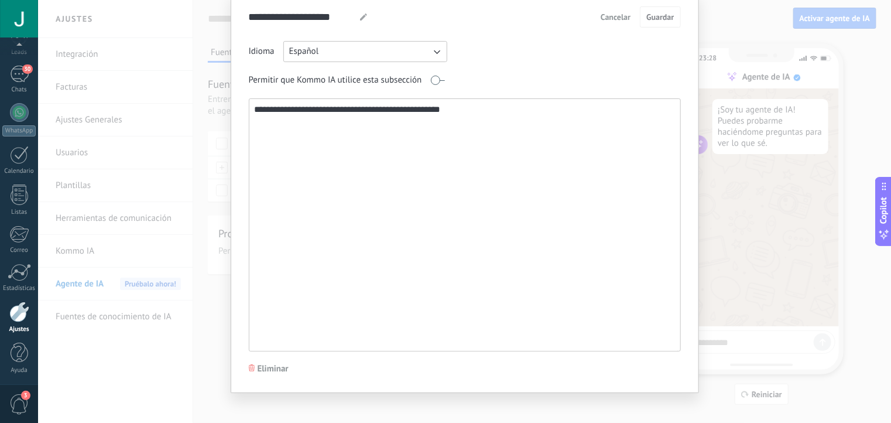
scroll to position [54, 0]
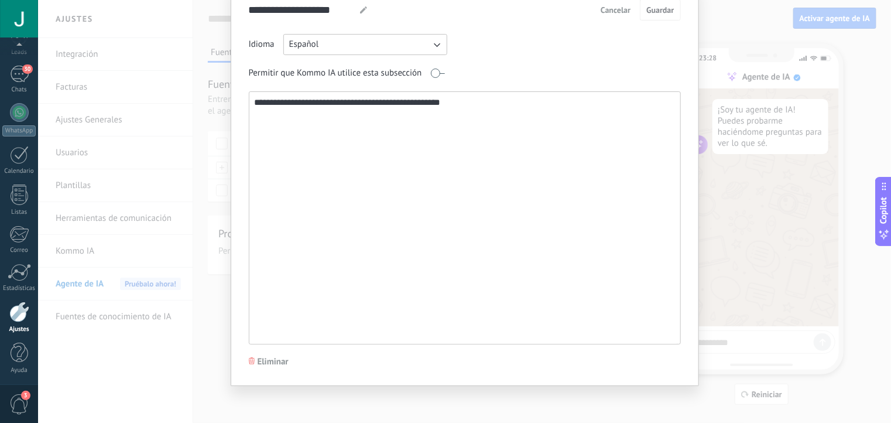
click at [601, 12] on span "Cancelar" at bounding box center [616, 10] width 30 height 8
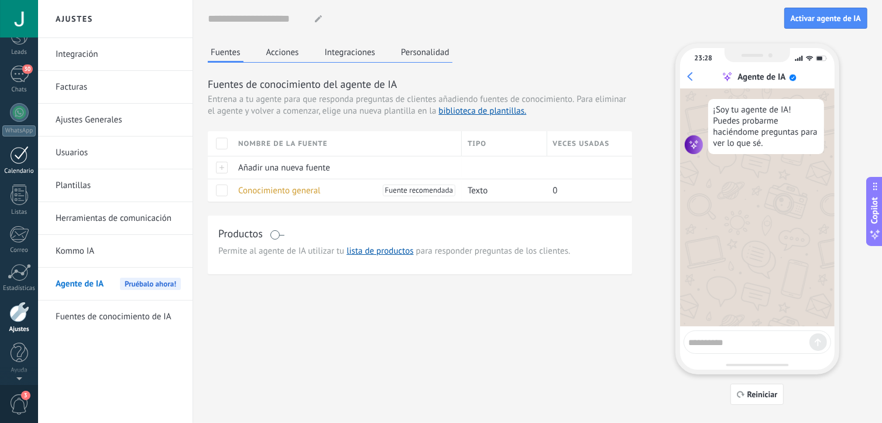
scroll to position [0, 0]
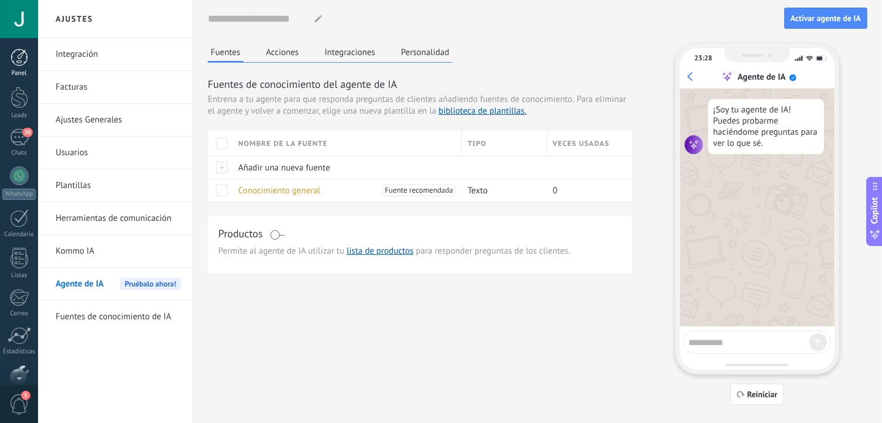
click at [31, 64] on link "Panel" at bounding box center [19, 63] width 38 height 29
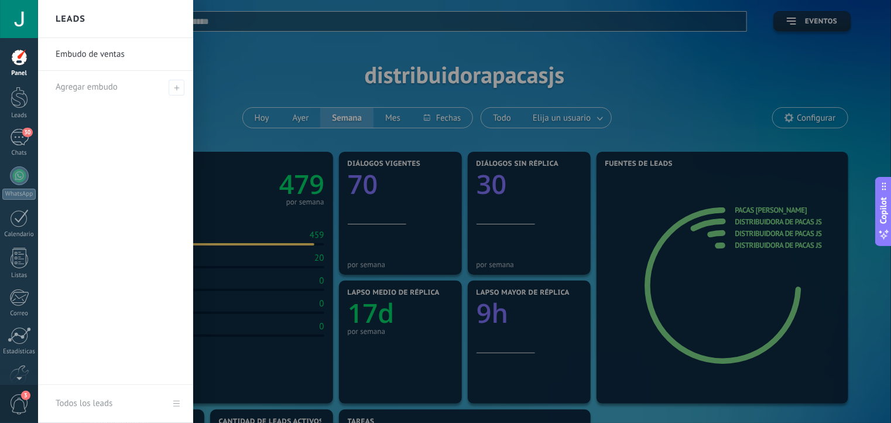
click at [436, 220] on div at bounding box center [483, 211] width 891 height 423
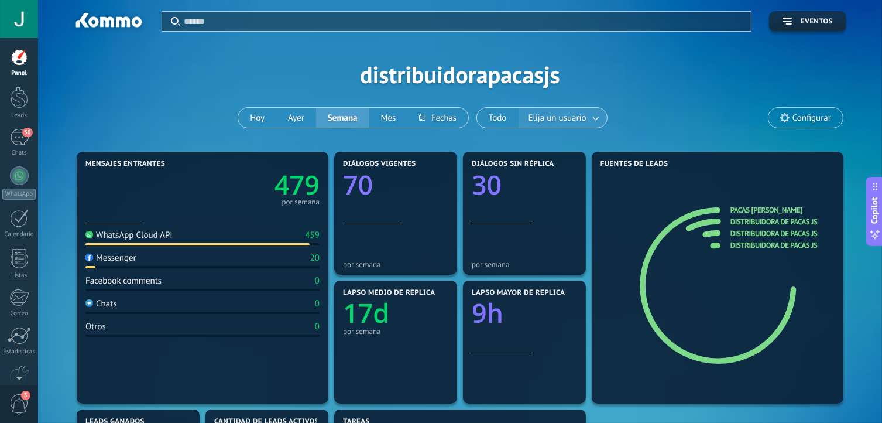
click at [569, 121] on span "Elija un usuario" at bounding box center [557, 118] width 63 height 16
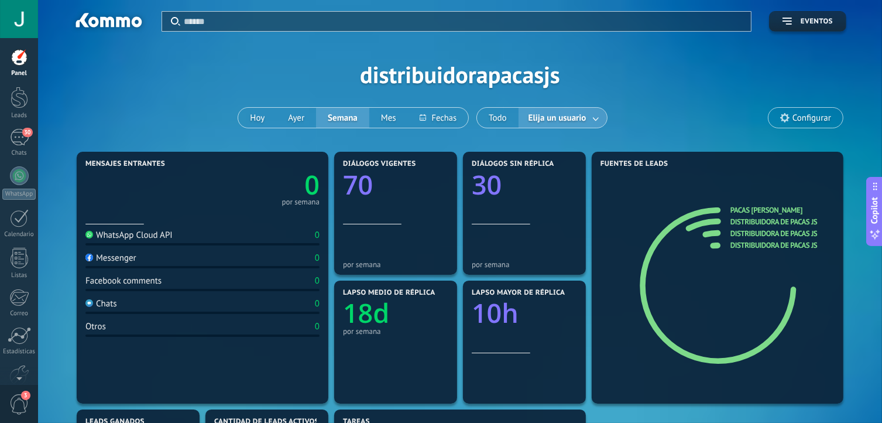
click at [590, 117] on link at bounding box center [596, 117] width 21 height 19
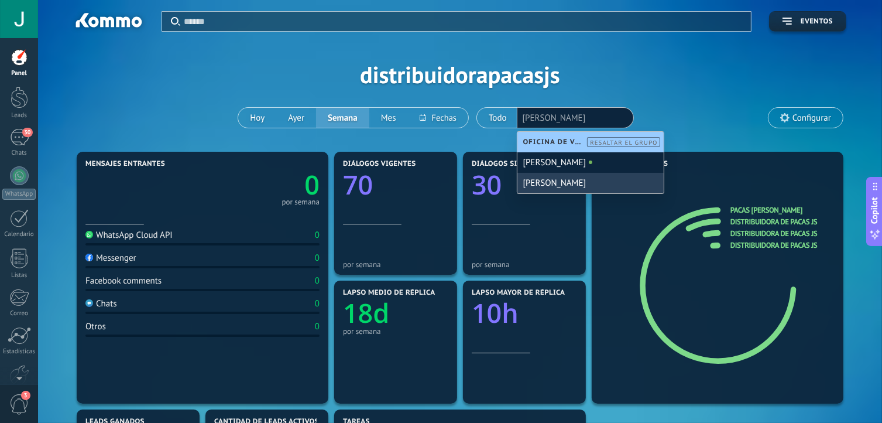
click at [523, 184] on div "[PERSON_NAME]" at bounding box center [591, 183] width 146 height 20
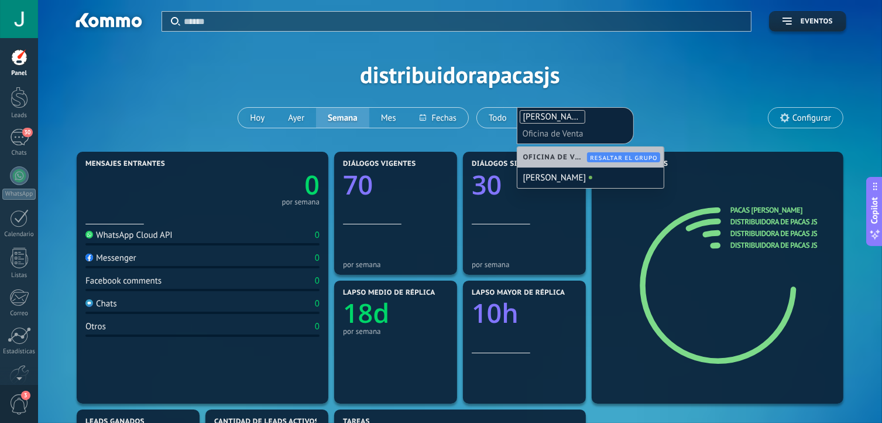
click at [655, 108] on div "Aplicar Eventos distribuidorapacasjs Hoy Ayer Semana Mes Todo Elija un usuario …" at bounding box center [460, 74] width 809 height 149
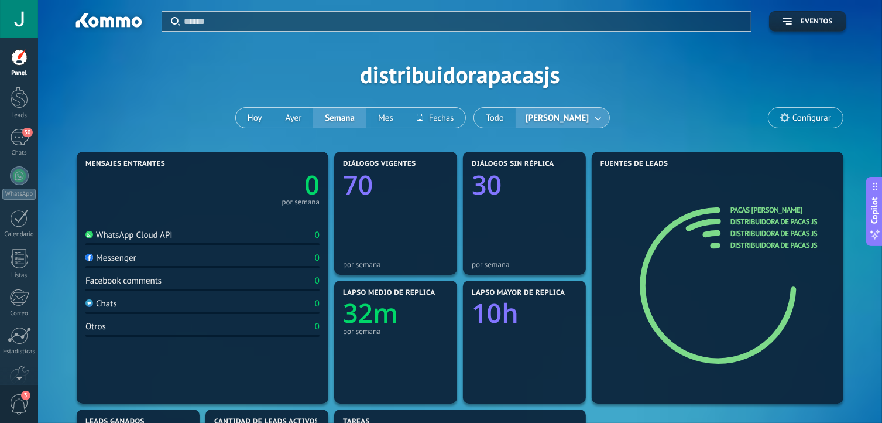
click at [574, 114] on span "[PERSON_NAME]" at bounding box center [558, 118] width 68 height 16
click at [589, 118] on link at bounding box center [599, 117] width 21 height 19
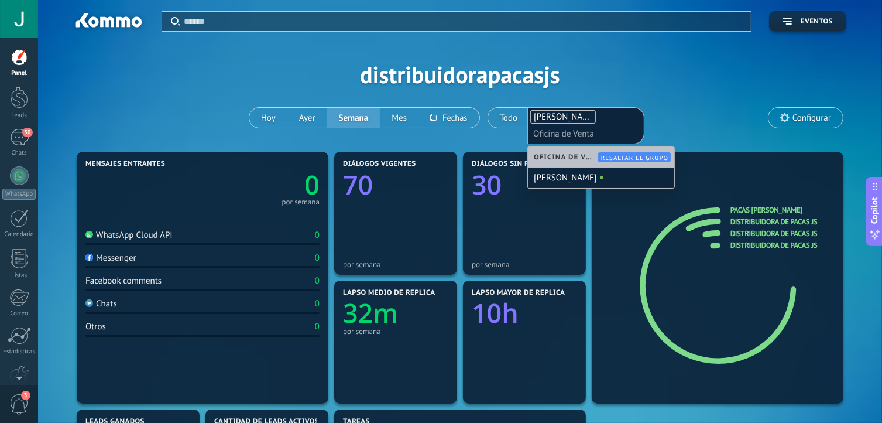
click at [566, 161] on span "Oficina de Venta" at bounding box center [567, 157] width 67 height 9
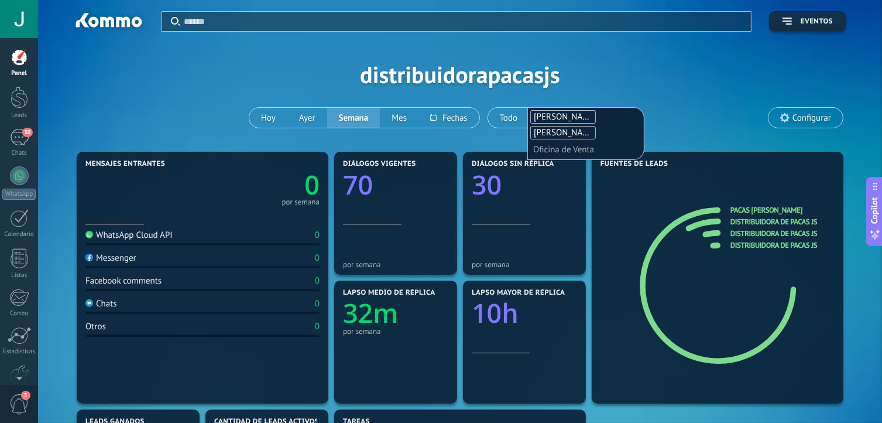
click at [534, 116] on span "[PERSON_NAME]" at bounding box center [565, 116] width 63 height 11
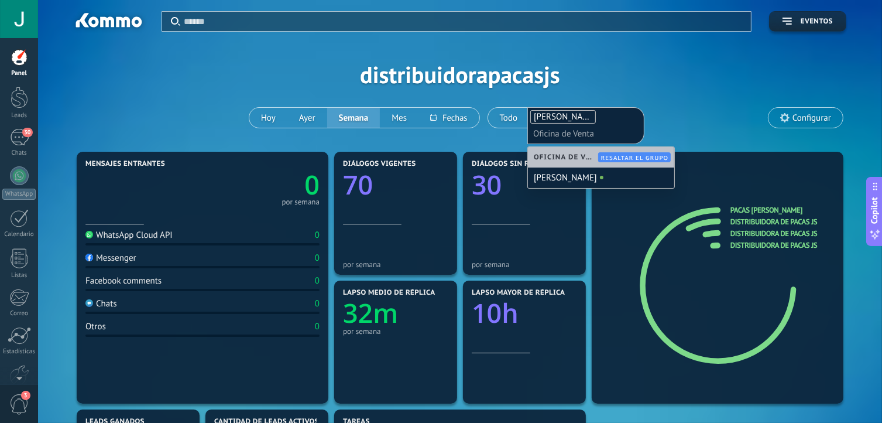
click at [692, 93] on div "Aplicar Eventos distribuidorapacasjs Hoy Ayer Semana Mes Todo Alejandra Alejand…" at bounding box center [460, 74] width 809 height 149
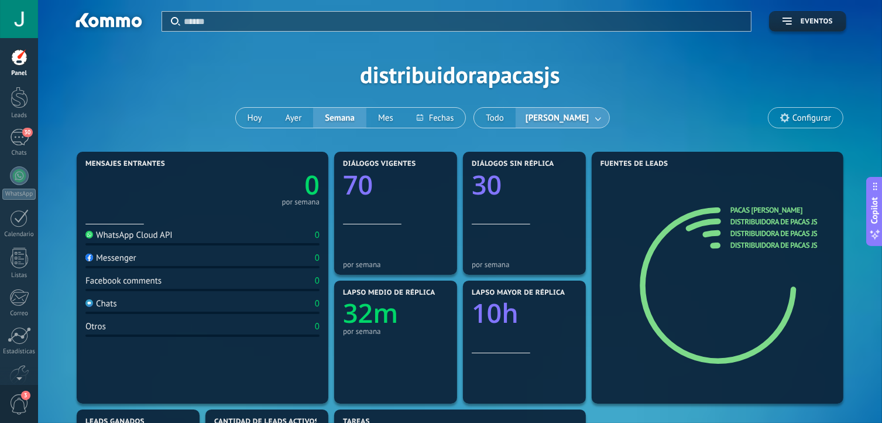
click at [589, 117] on link at bounding box center [599, 117] width 21 height 19
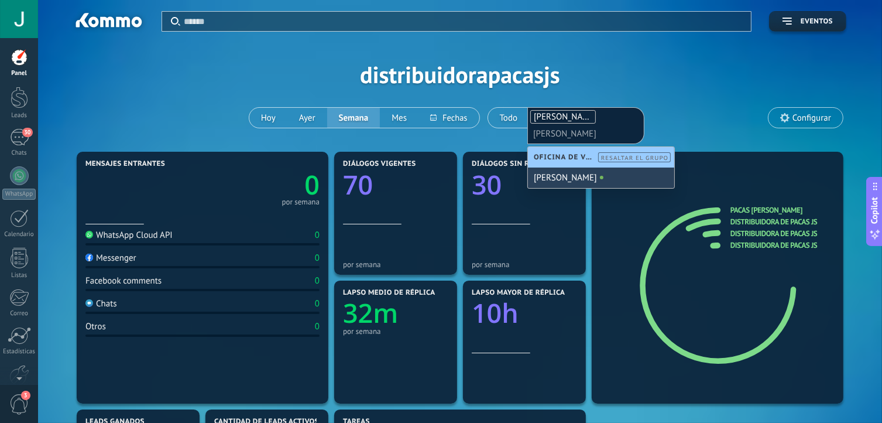
click at [559, 182] on div "[PERSON_NAME]" at bounding box center [601, 177] width 146 height 20
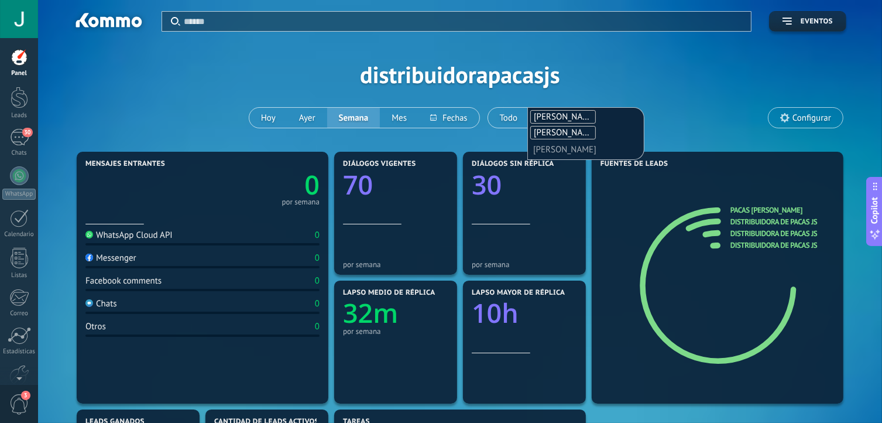
click at [698, 134] on div "Aplicar Eventos distribuidorapacasjs Hoy Ayer Semana Mes Todo Alejandra Alejand…" at bounding box center [460, 74] width 809 height 149
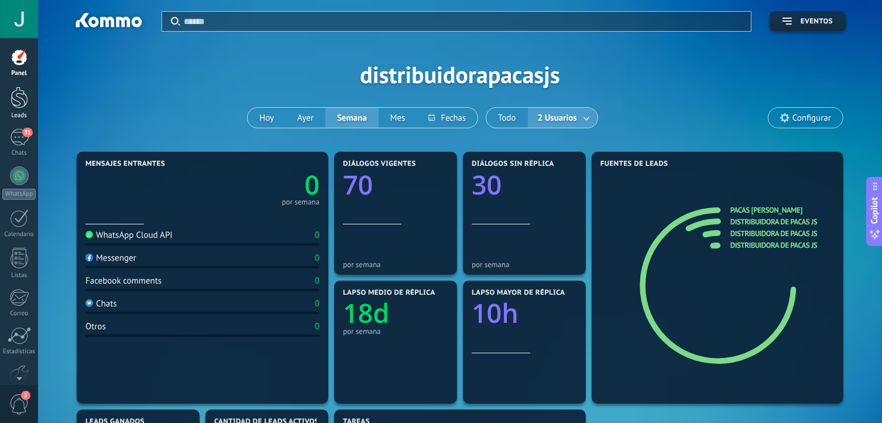
click at [19, 114] on div "Leads" at bounding box center [19, 116] width 34 height 8
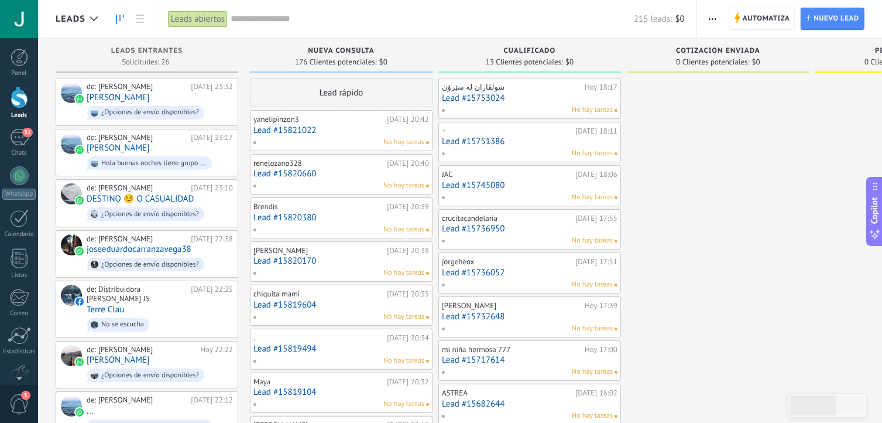
click at [485, 141] on link "Lead #15751386" at bounding box center [530, 141] width 176 height 10
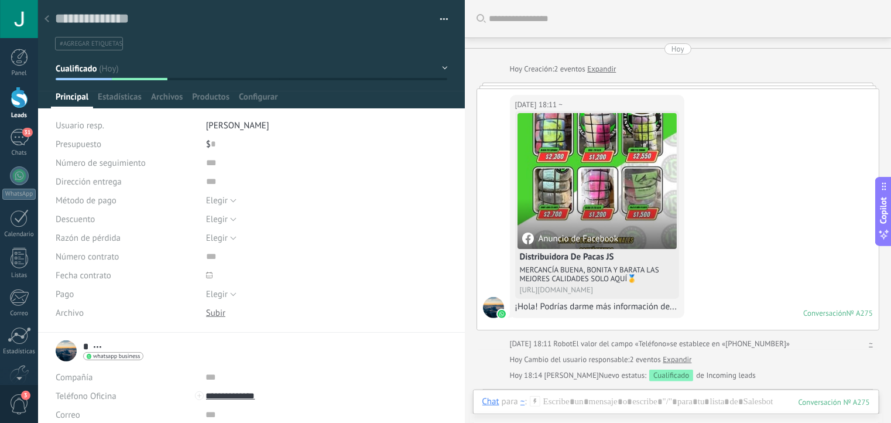
scroll to position [551, 0]
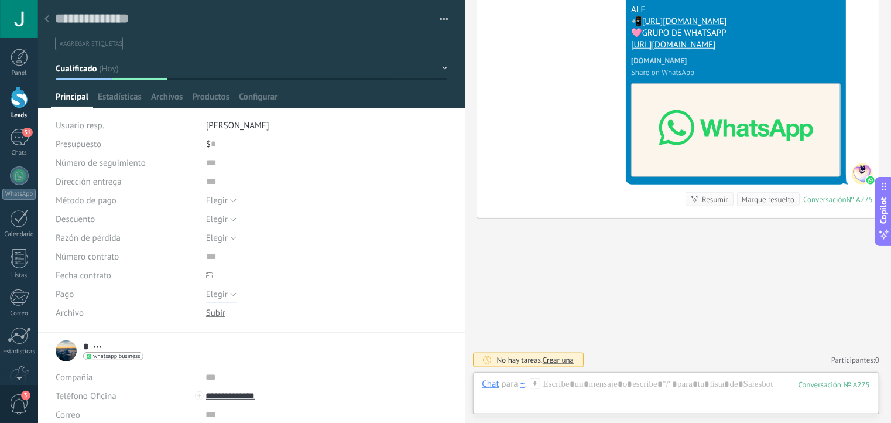
click at [211, 293] on span "Elegir" at bounding box center [217, 294] width 22 height 11
click at [367, 237] on div "Elegir Precio Calidad Cambio de opinión Sin respuesta Spam Elegir" at bounding box center [327, 237] width 242 height 19
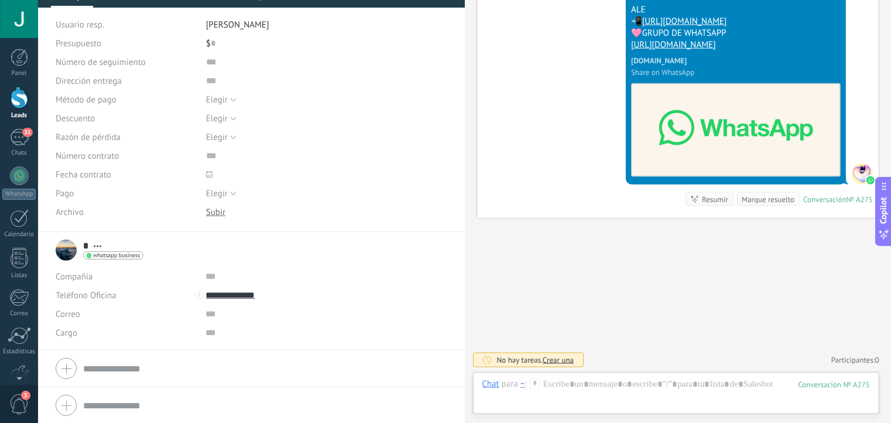
click at [103, 408] on form "Teléfono Oficina Ofic. directo Celular Fax Casa Otro Teléfono Oficina Llamar Co…" at bounding box center [252, 405] width 392 height 29
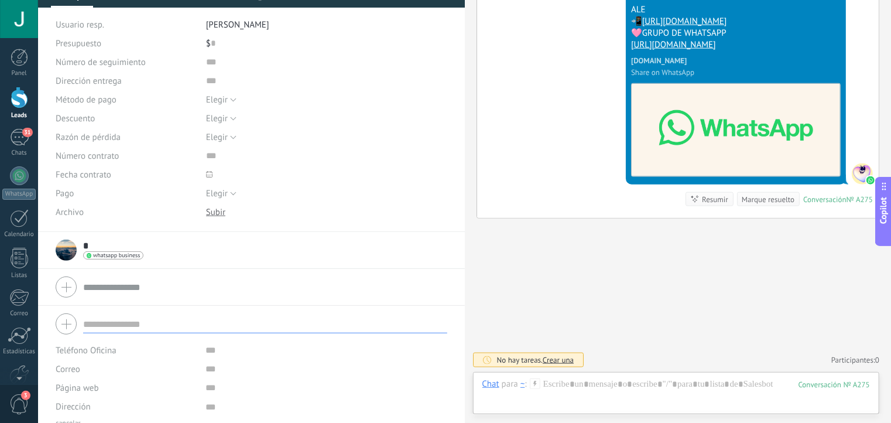
scroll to position [113, 0]
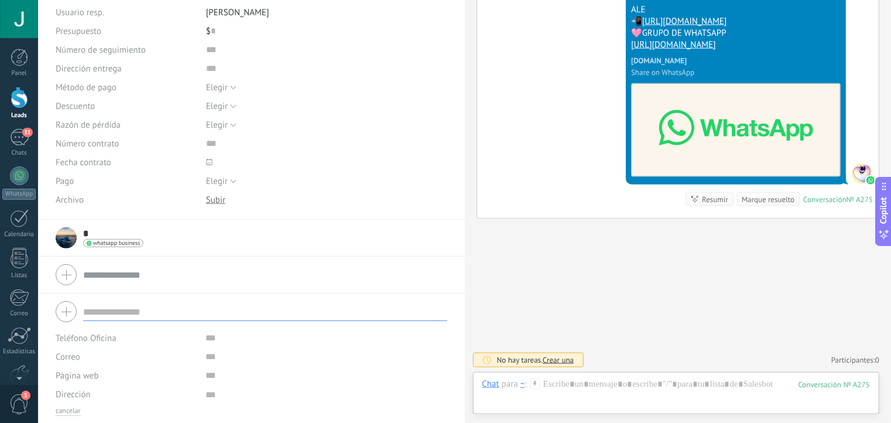
type textarea "***"
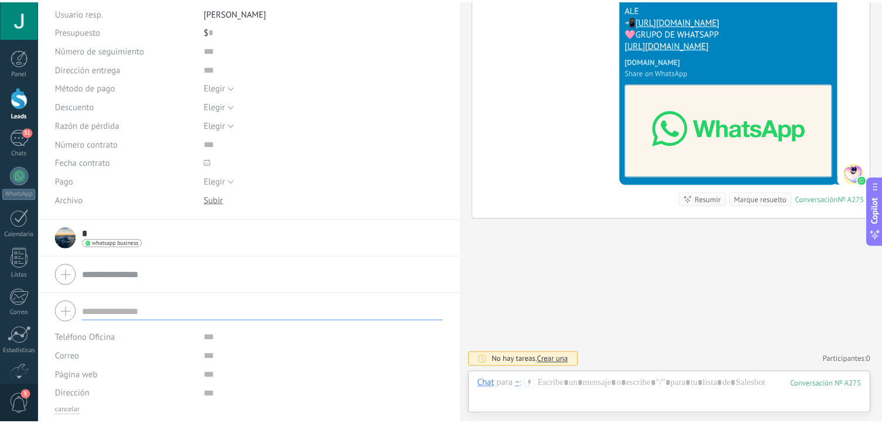
scroll to position [12, 0]
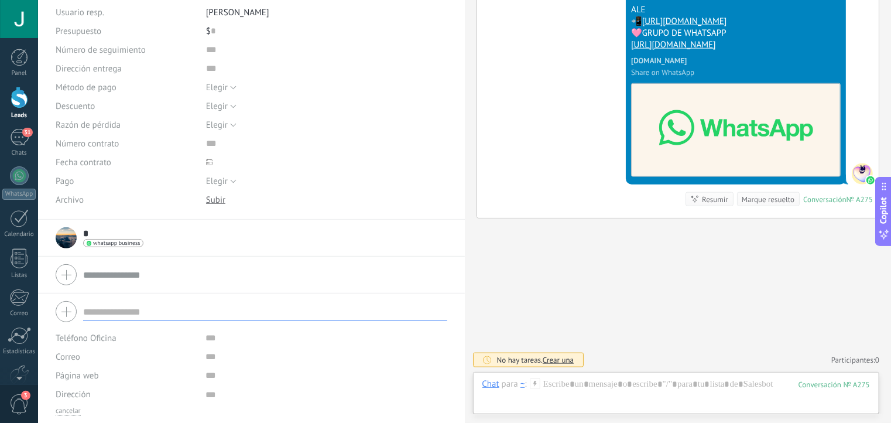
click at [117, 276] on input "text" at bounding box center [265, 274] width 364 height 19
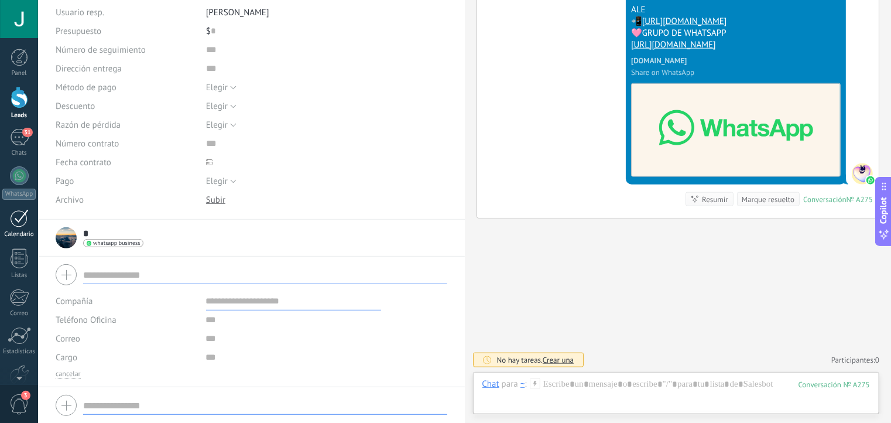
click at [17, 232] on div "Calendario" at bounding box center [19, 235] width 34 height 8
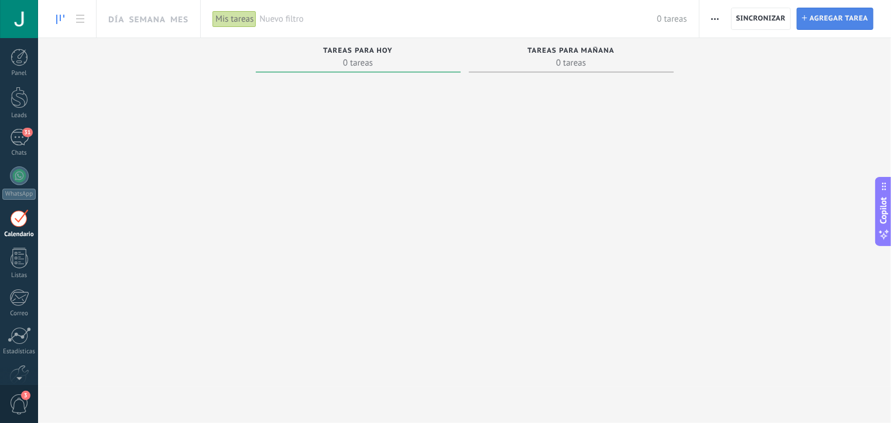
click at [827, 15] on span "Agregar tarea" at bounding box center [839, 18] width 59 height 21
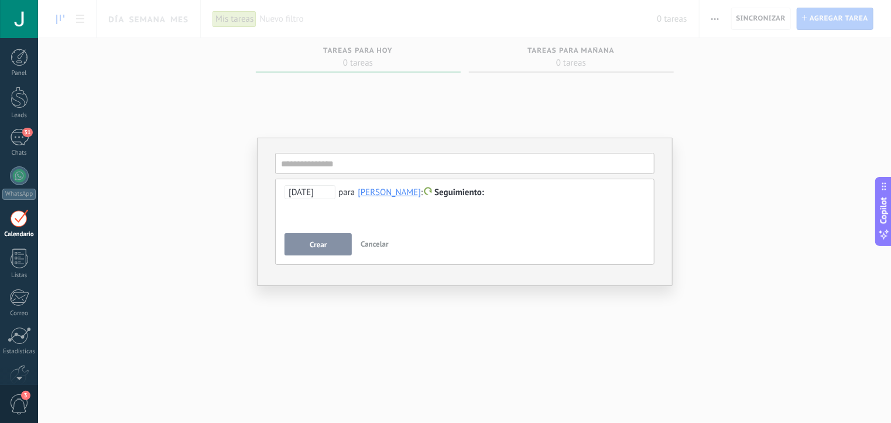
click at [317, 210] on div "**********" at bounding box center [465, 206] width 361 height 42
click at [459, 192] on div at bounding box center [465, 193] width 361 height 14
click at [686, 170] on div "**********" at bounding box center [464, 211] width 853 height 423
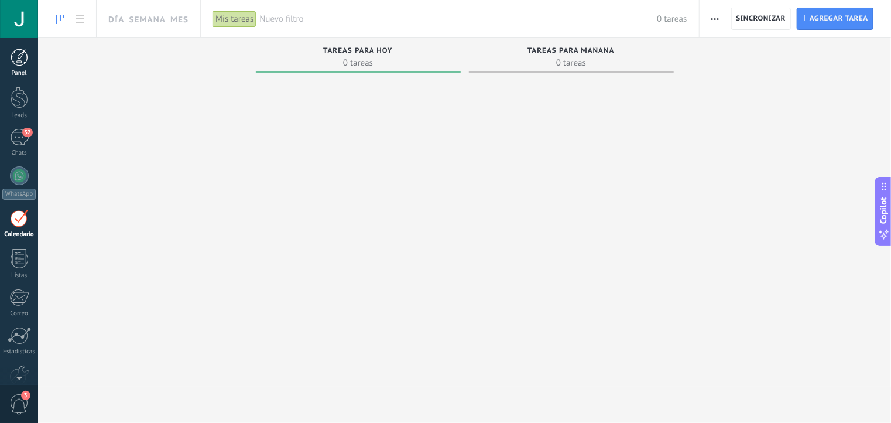
click at [15, 69] on link "Panel" at bounding box center [19, 63] width 38 height 29
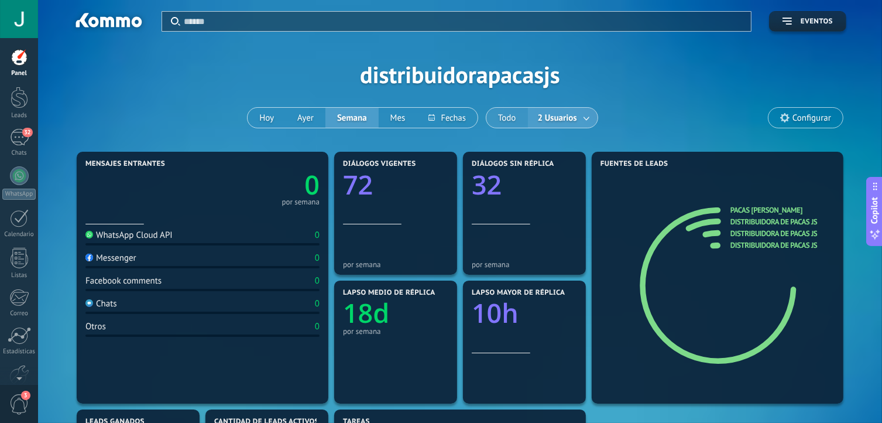
click at [512, 119] on button "Todo" at bounding box center [508, 118] width 42 height 20
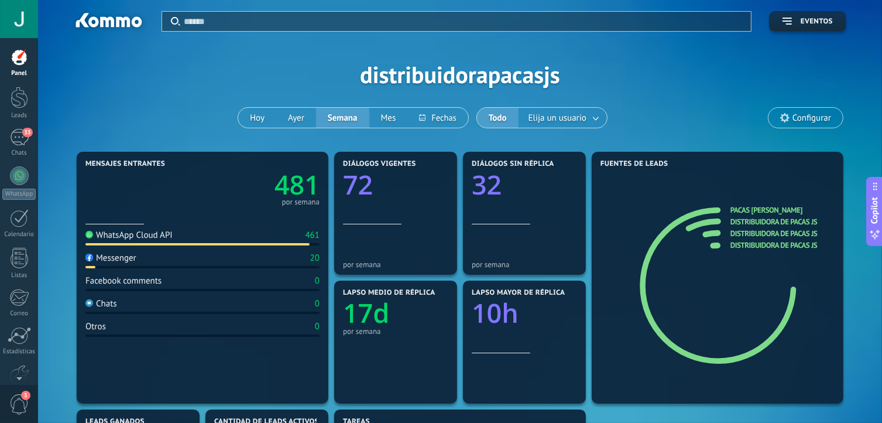
click at [21, 5] on div at bounding box center [19, 19] width 38 height 38
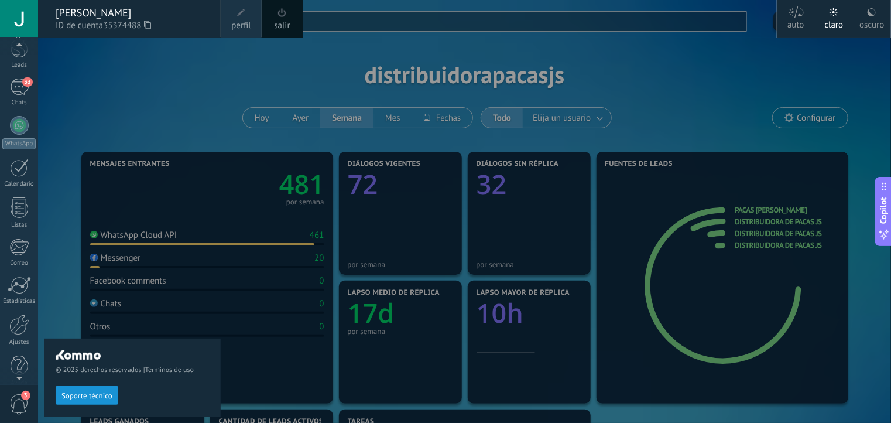
scroll to position [63, 0]
click at [21, 319] on div at bounding box center [19, 312] width 20 height 20
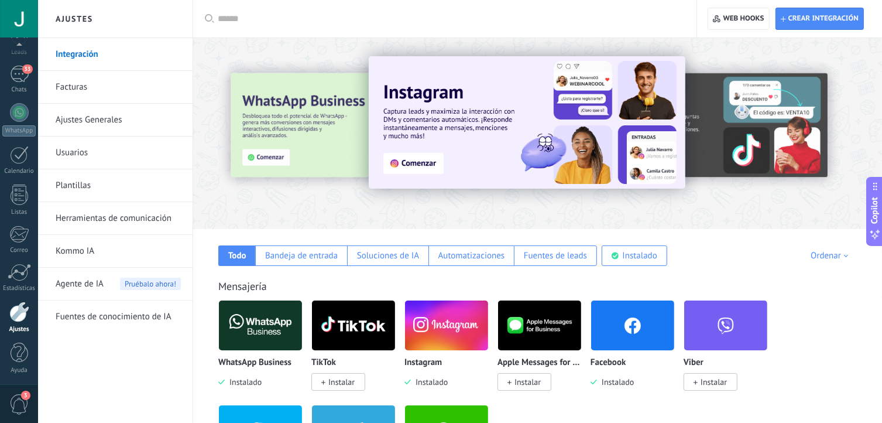
click at [91, 189] on link "Plantillas" at bounding box center [118, 185] width 125 height 33
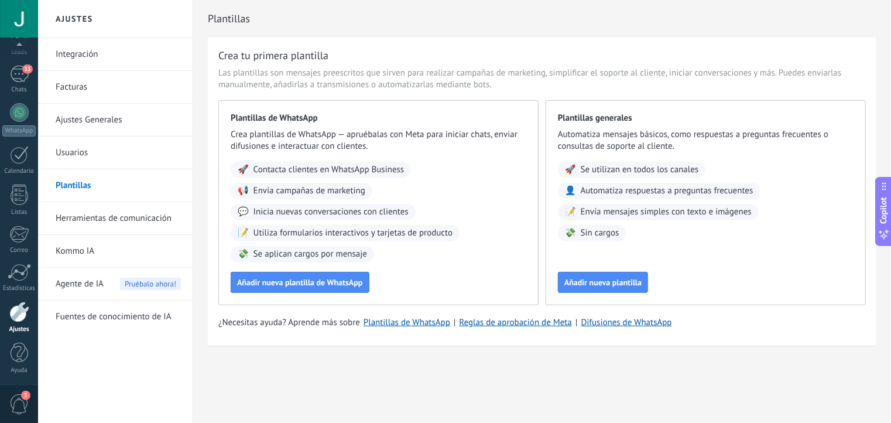
click at [270, 296] on div "Plantillas de WhatsApp Crea plantillas de WhatsApp — apruébalas con Meta para i…" at bounding box center [378, 202] width 320 height 205
click at [276, 284] on span "Añadir nueva plantilla de WhatsApp" at bounding box center [300, 282] width 126 height 8
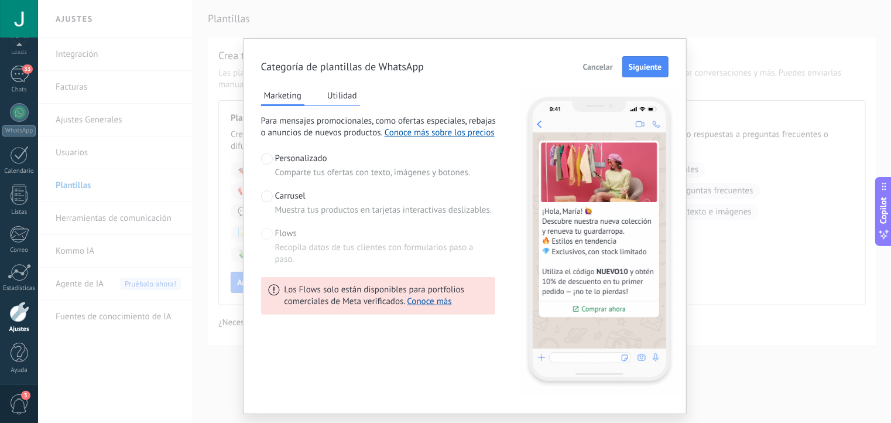
click at [300, 283] on div "Los Flows solo están disponibles para portfolios comerciales de Meta verificado…" at bounding box center [378, 295] width 234 height 37
